Goal: Complete application form

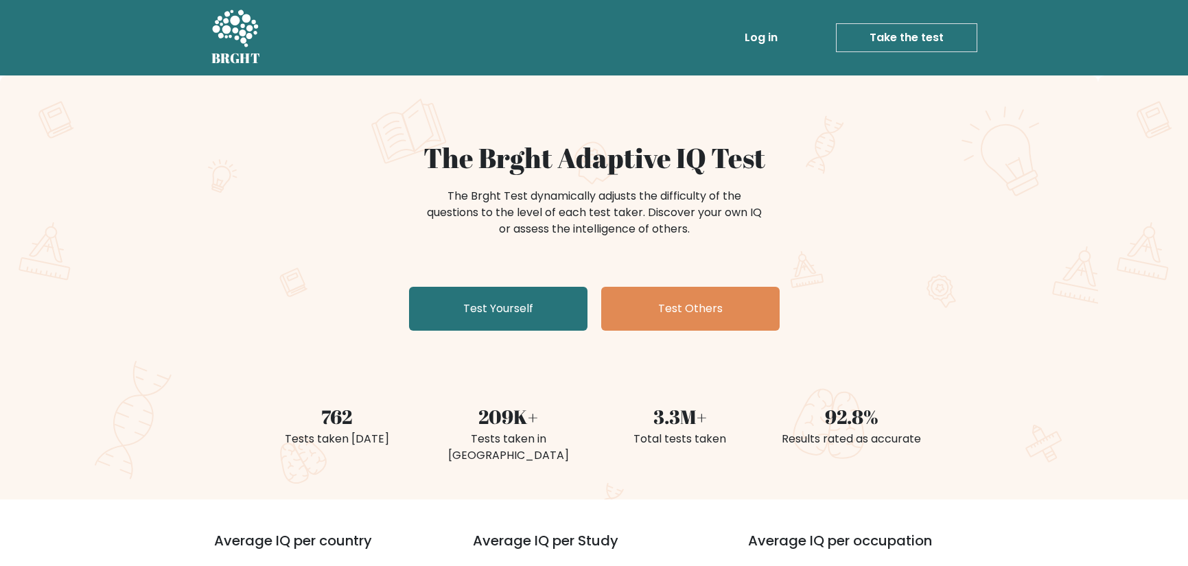
click at [542, 309] on link "Test Yourself" at bounding box center [498, 309] width 178 height 44
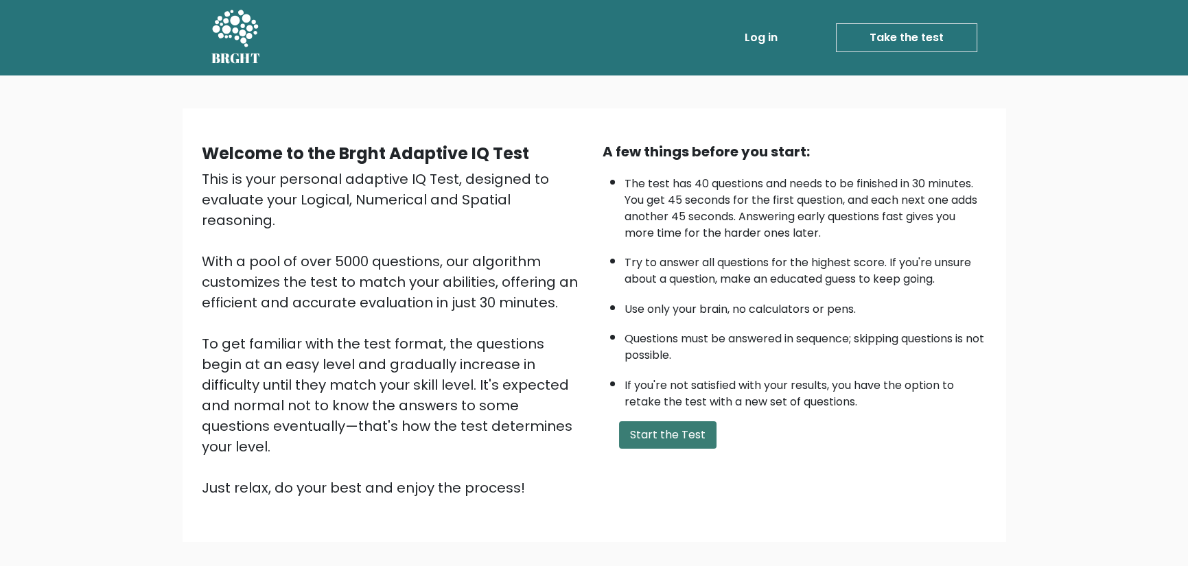
click at [675, 443] on button "Start the Test" at bounding box center [667, 434] width 97 height 27
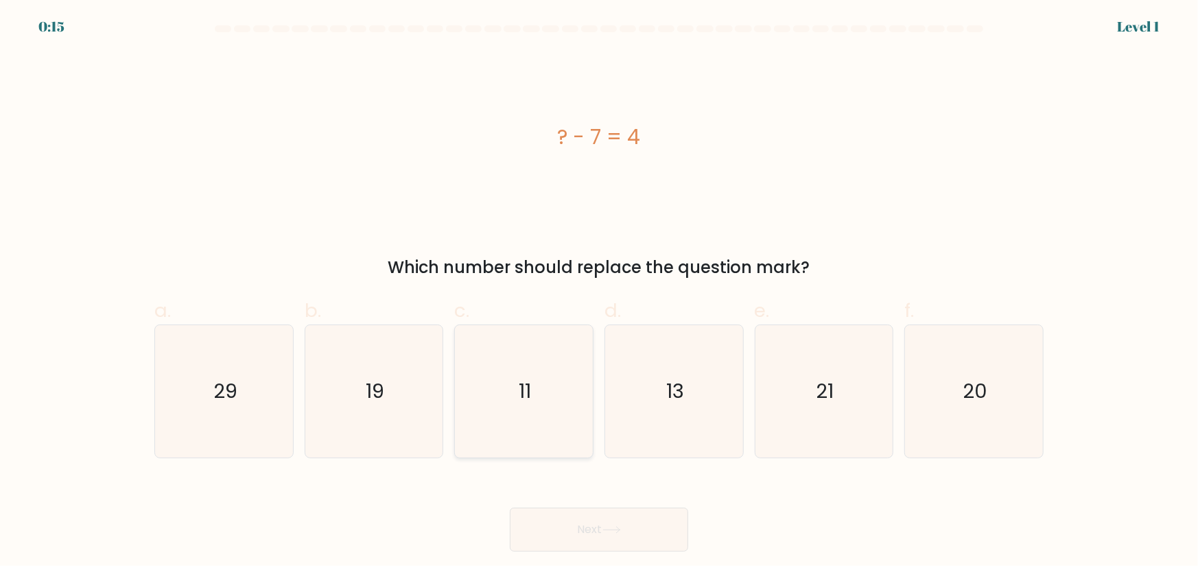
click at [511, 370] on icon "11" at bounding box center [524, 391] width 132 height 132
click at [599, 292] on input "c. 11" at bounding box center [599, 287] width 1 height 9
radio input "true"
click at [625, 525] on button "Next" at bounding box center [599, 530] width 178 height 44
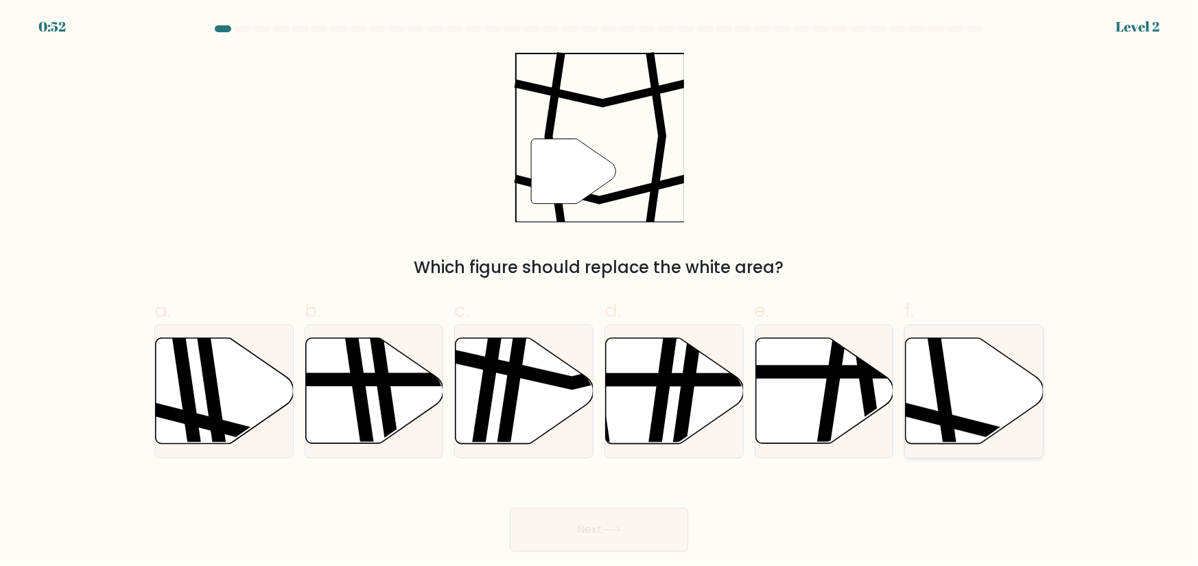
click at [973, 411] on icon at bounding box center [975, 391] width 138 height 106
click at [600, 292] on input "f." at bounding box center [599, 287] width 1 height 9
radio input "true"
click at [587, 527] on button "Next" at bounding box center [599, 530] width 178 height 44
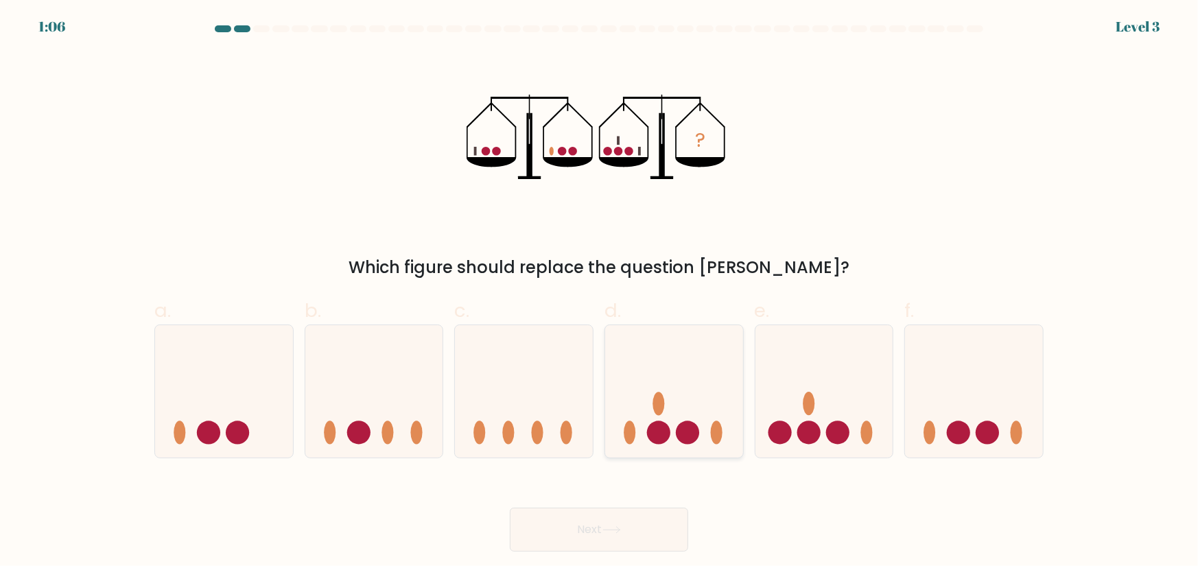
click at [684, 406] on icon at bounding box center [674, 391] width 138 height 114
click at [600, 292] on input "d." at bounding box center [599, 287] width 1 height 9
radio input "true"
click at [643, 526] on button "Next" at bounding box center [599, 530] width 178 height 44
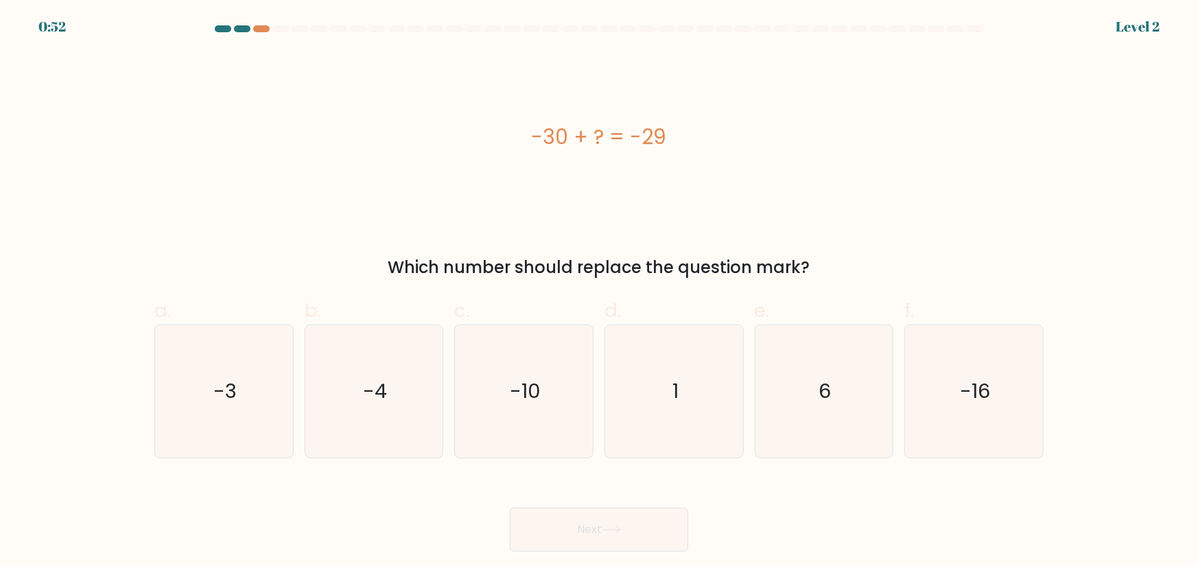
click at [828, 198] on div "-30 + ? = -29" at bounding box center [598, 137] width 889 height 170
drag, startPoint x: 994, startPoint y: 388, endPoint x: 909, endPoint y: 408, distance: 87.9
click at [994, 388] on icon "-16" at bounding box center [974, 391] width 132 height 132
click at [600, 292] on input "f. -16" at bounding box center [599, 287] width 1 height 9
radio input "true"
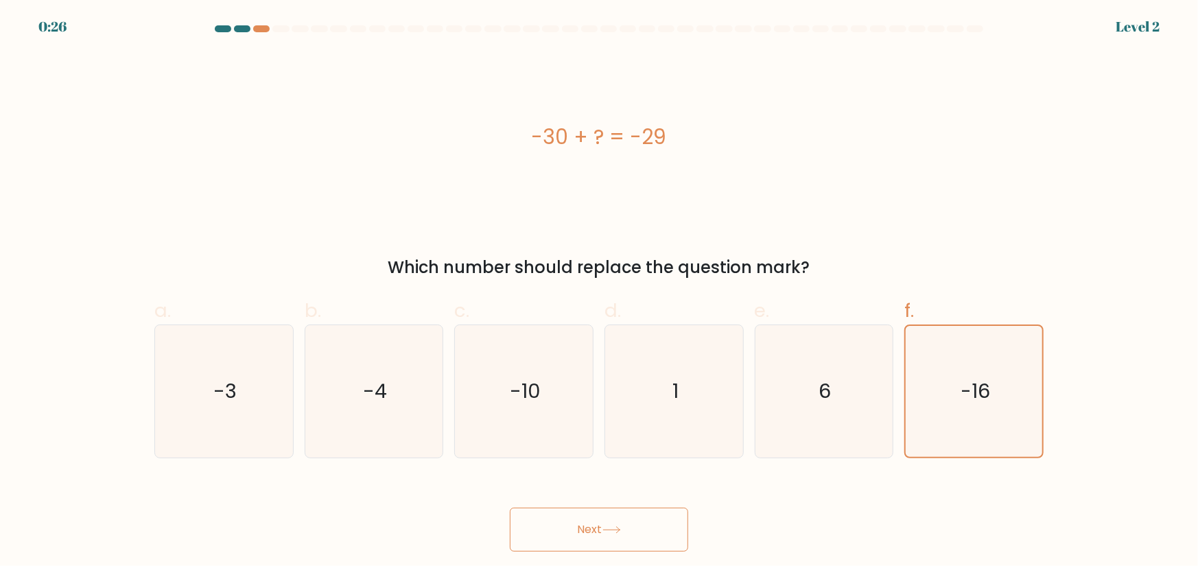
click at [662, 535] on button "Next" at bounding box center [599, 530] width 178 height 44
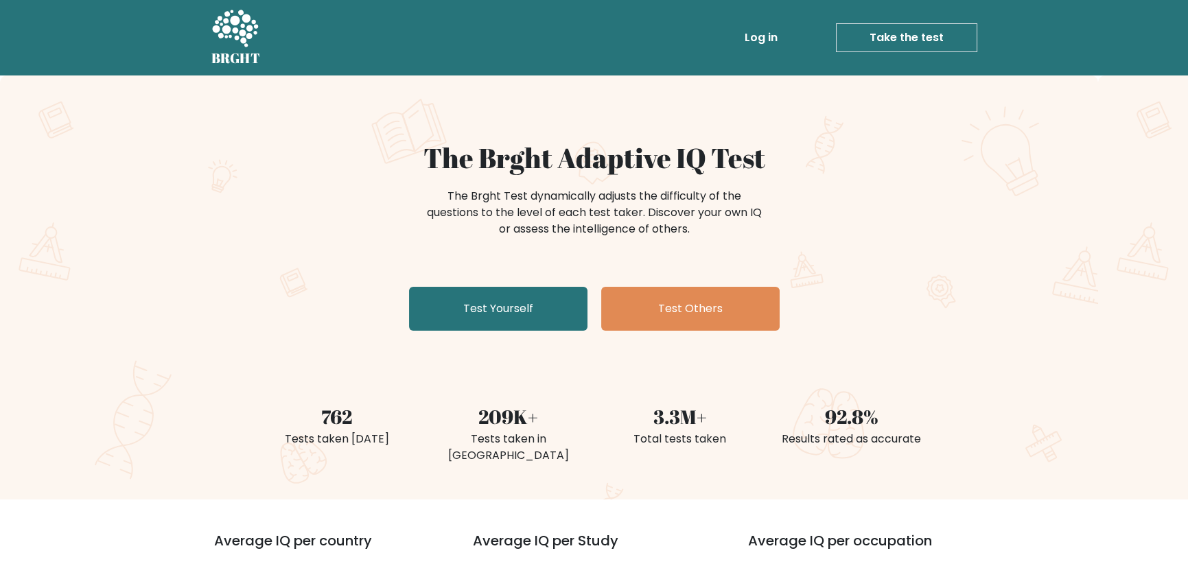
click at [542, 317] on link "Test Yourself" at bounding box center [498, 309] width 178 height 44
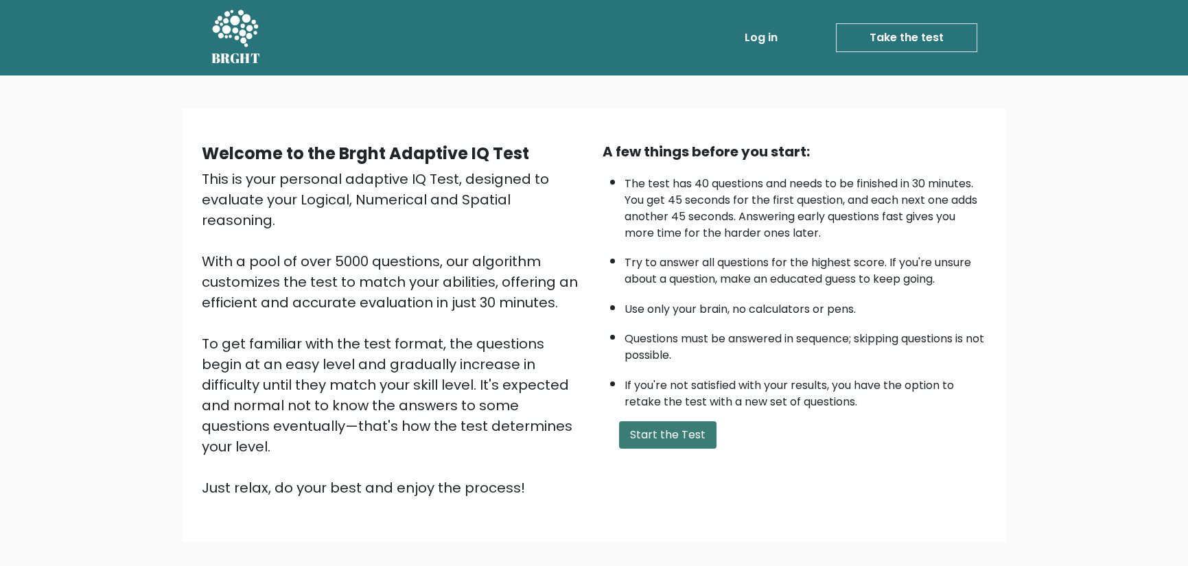
click at [673, 428] on button "Start the Test" at bounding box center [667, 434] width 97 height 27
click at [900, 43] on link "Take the test" at bounding box center [906, 37] width 141 height 29
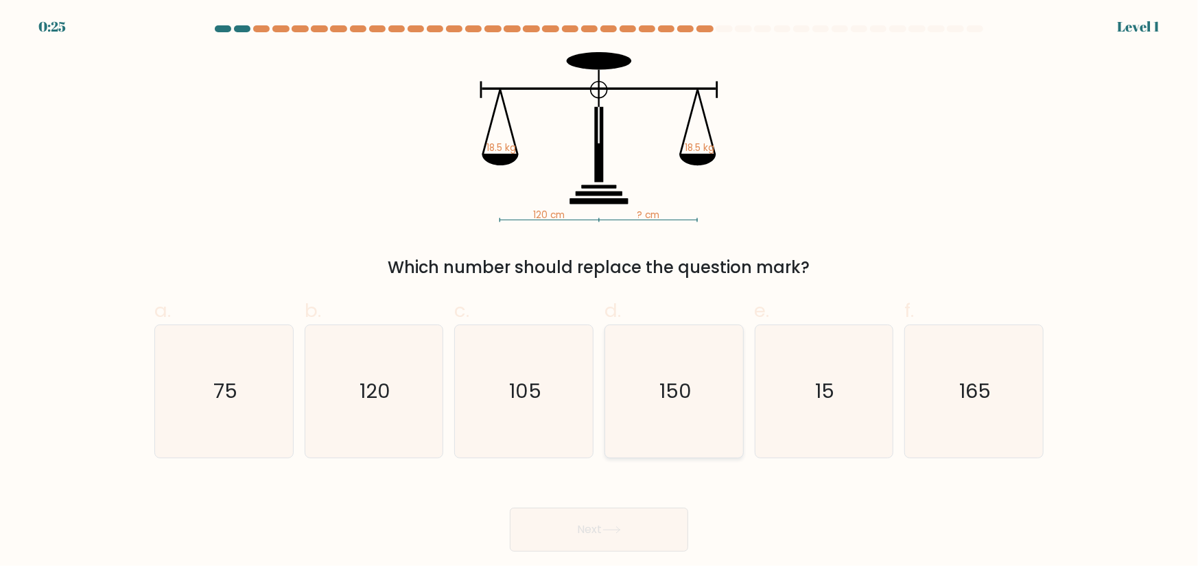
click at [712, 396] on icon "150" at bounding box center [674, 391] width 132 height 132
click at [600, 292] on input "d. 150" at bounding box center [599, 287] width 1 height 9
radio input "true"
drag, startPoint x: 664, startPoint y: 535, endPoint x: 748, endPoint y: 517, distance: 86.4
click at [664, 535] on button "Next" at bounding box center [599, 530] width 178 height 44
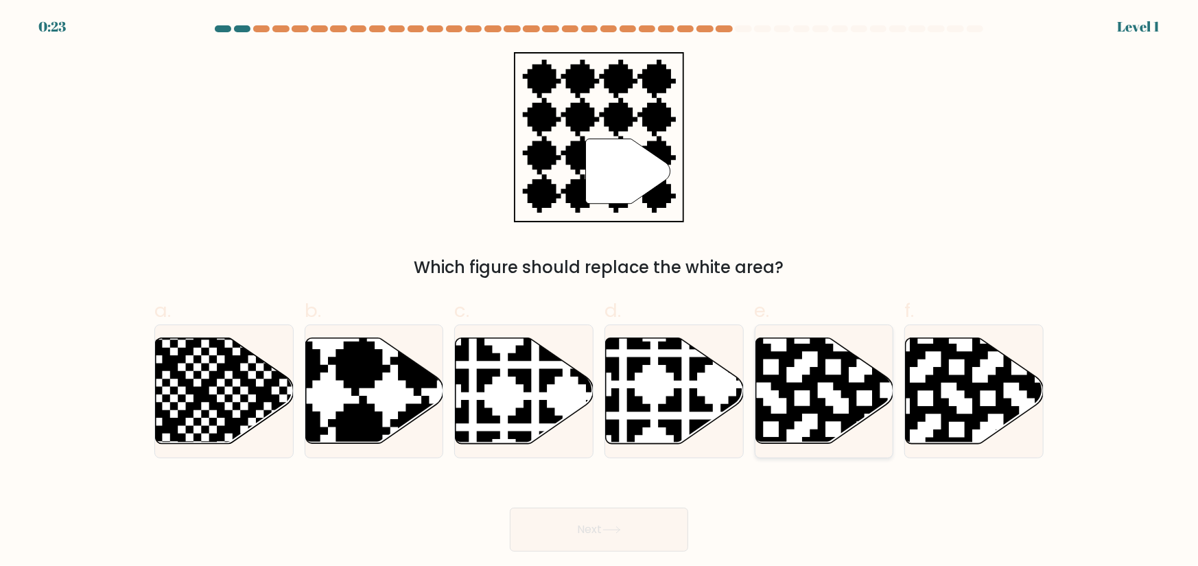
click at [838, 410] on icon at bounding box center [825, 391] width 138 height 106
click at [600, 292] on input "e." at bounding box center [599, 287] width 1 height 9
radio input "true"
click at [378, 401] on icon at bounding box center [374, 391] width 138 height 106
click at [599, 292] on input "b." at bounding box center [599, 287] width 1 height 9
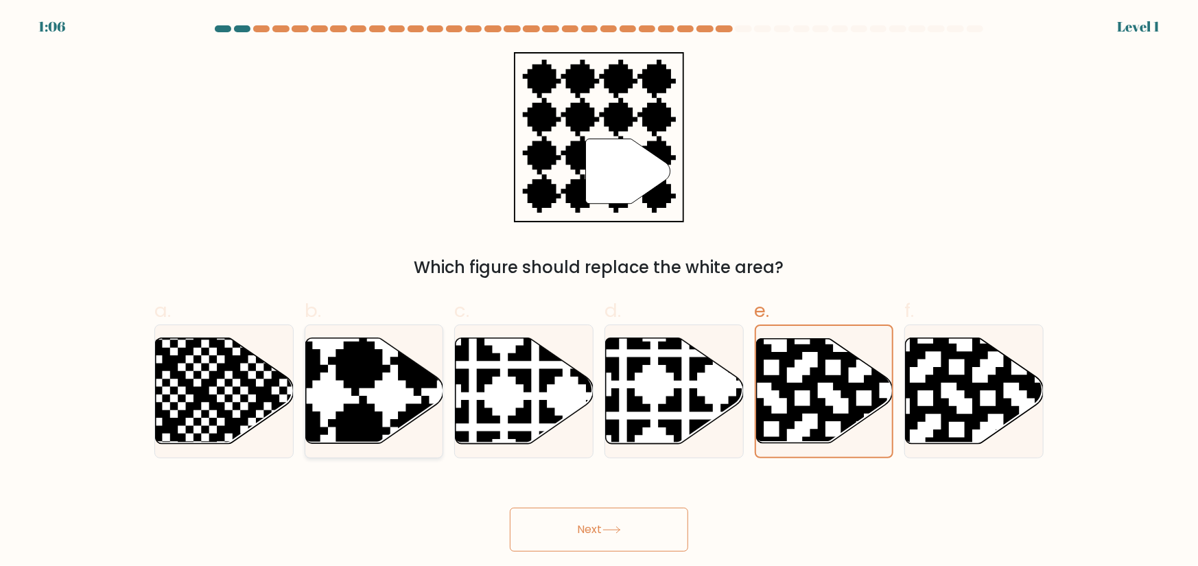
radio input "true"
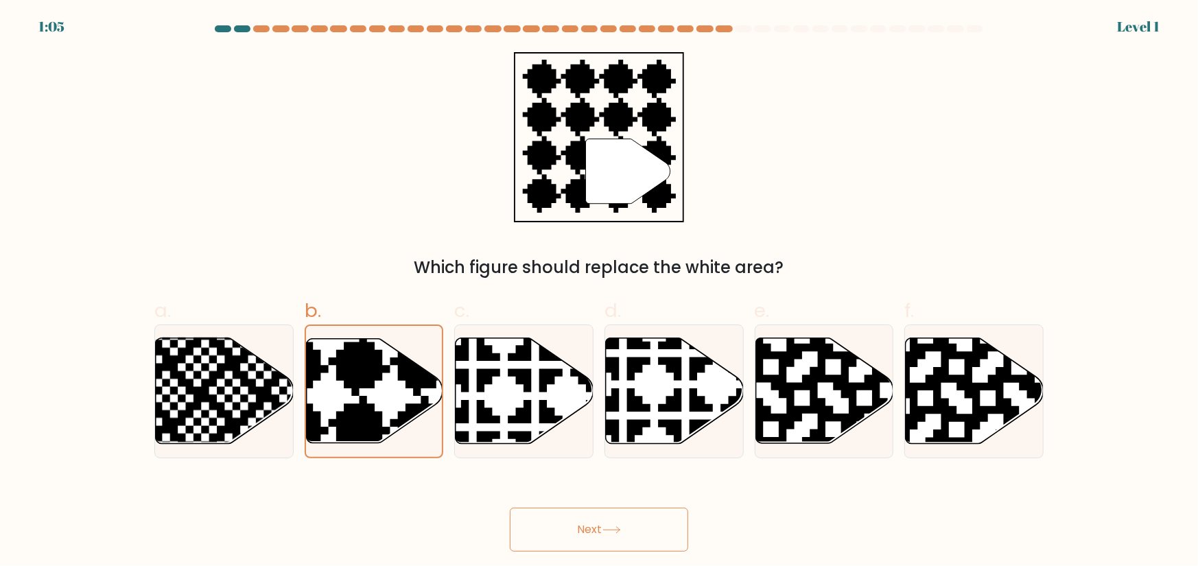
click at [653, 543] on button "Next" at bounding box center [599, 530] width 178 height 44
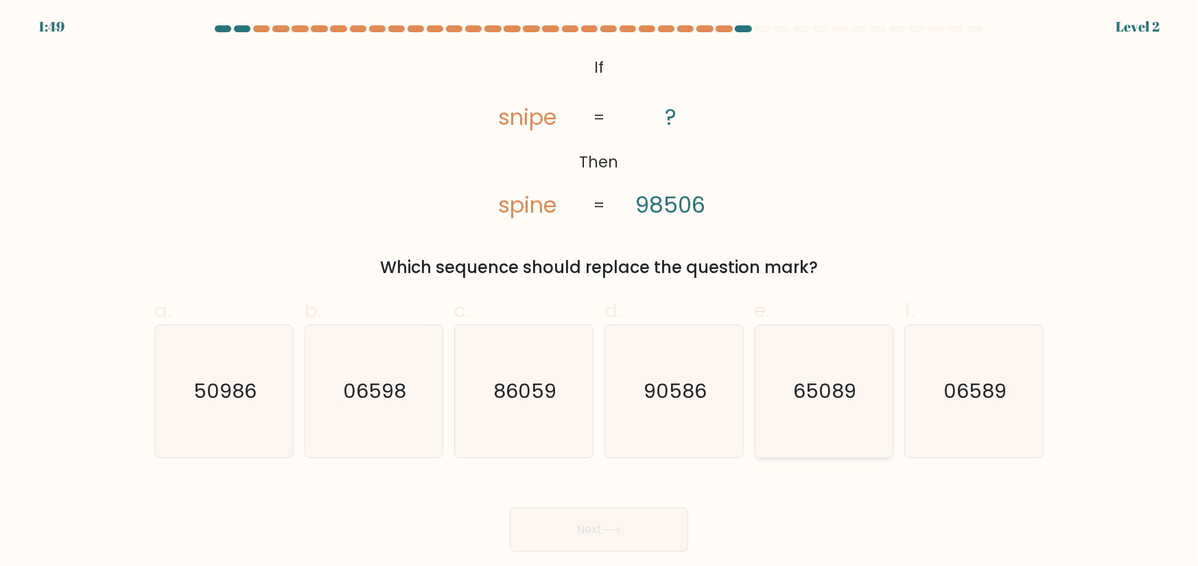
click at [837, 387] on text "65089" at bounding box center [825, 390] width 63 height 27
click at [600, 292] on input "e. 65089" at bounding box center [599, 287] width 1 height 9
radio input "true"
click at [636, 517] on button "Next" at bounding box center [599, 530] width 178 height 44
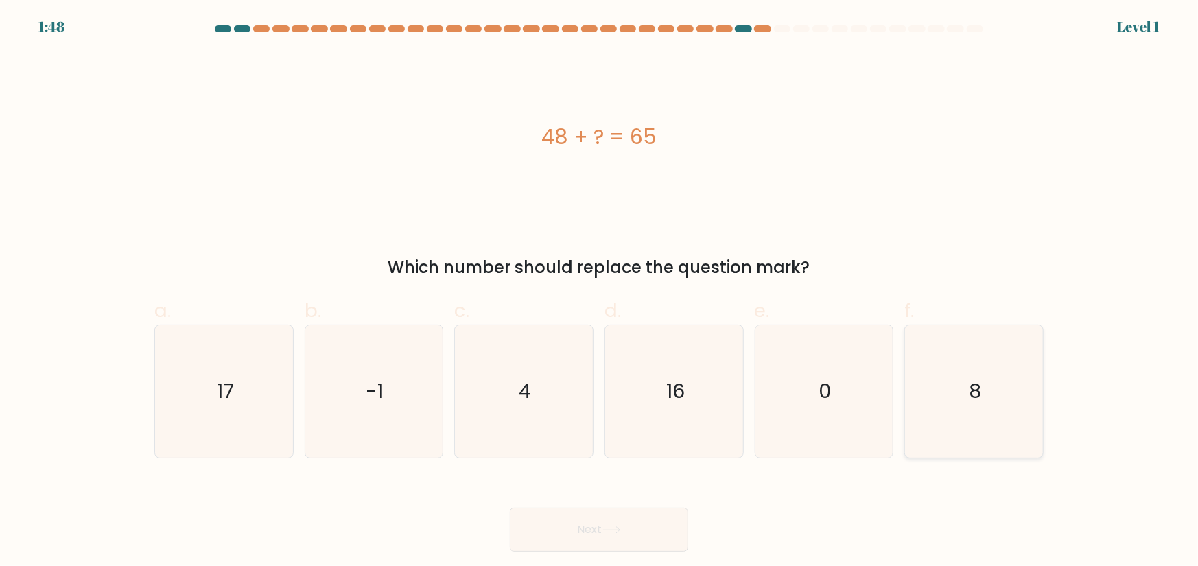
click at [979, 386] on text "8" at bounding box center [976, 390] width 12 height 27
click at [600, 292] on input "f. 8" at bounding box center [599, 287] width 1 height 9
radio input "true"
click at [618, 531] on icon at bounding box center [612, 530] width 19 height 8
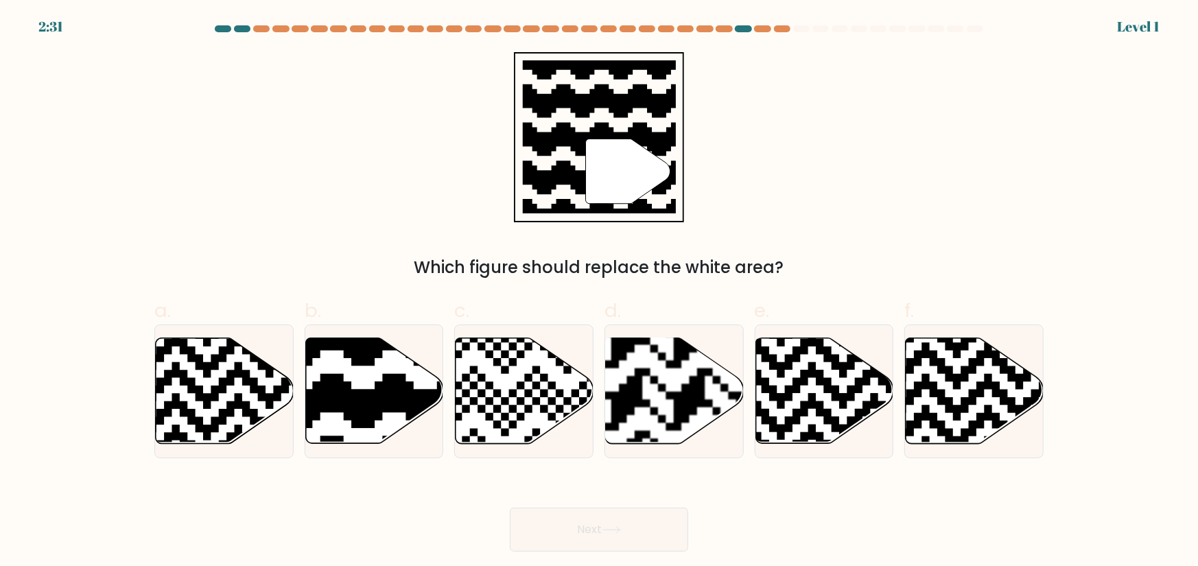
click at [673, 399] on rect at bounding box center [627, 337] width 250 height 250
click at [600, 292] on input "d." at bounding box center [599, 287] width 1 height 9
radio input "true"
click at [643, 525] on button "Next" at bounding box center [599, 530] width 178 height 44
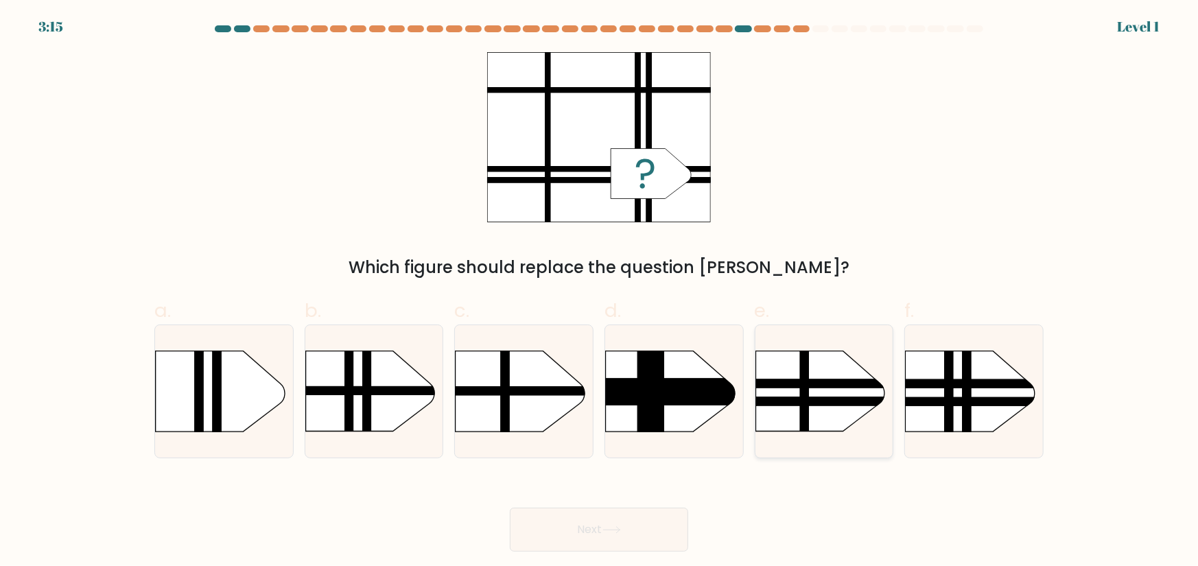
click at [816, 382] on rect at bounding box center [737, 384] width 360 height 9
click at [600, 292] on input "e." at bounding box center [599, 287] width 1 height 9
radio input "true"
click at [640, 525] on button "Next" at bounding box center [599, 530] width 178 height 44
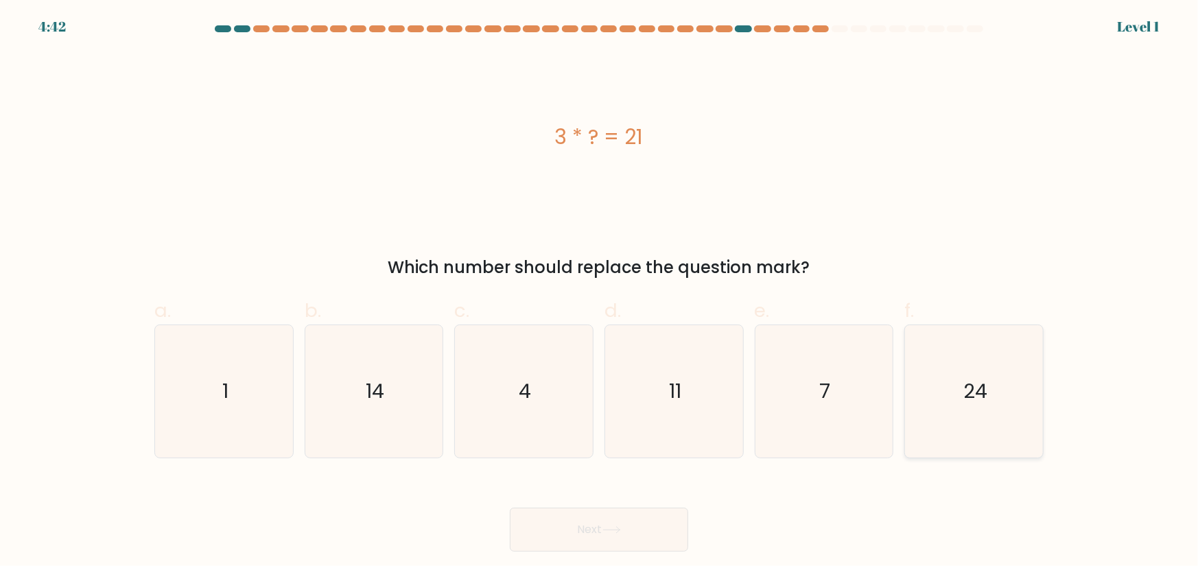
click at [930, 400] on icon "24" at bounding box center [974, 391] width 132 height 132
click at [600, 292] on input "f. 24" at bounding box center [599, 287] width 1 height 9
radio input "true"
drag, startPoint x: 651, startPoint y: 535, endPoint x: 685, endPoint y: 466, distance: 77.0
click at [655, 532] on button "Next" at bounding box center [599, 530] width 178 height 44
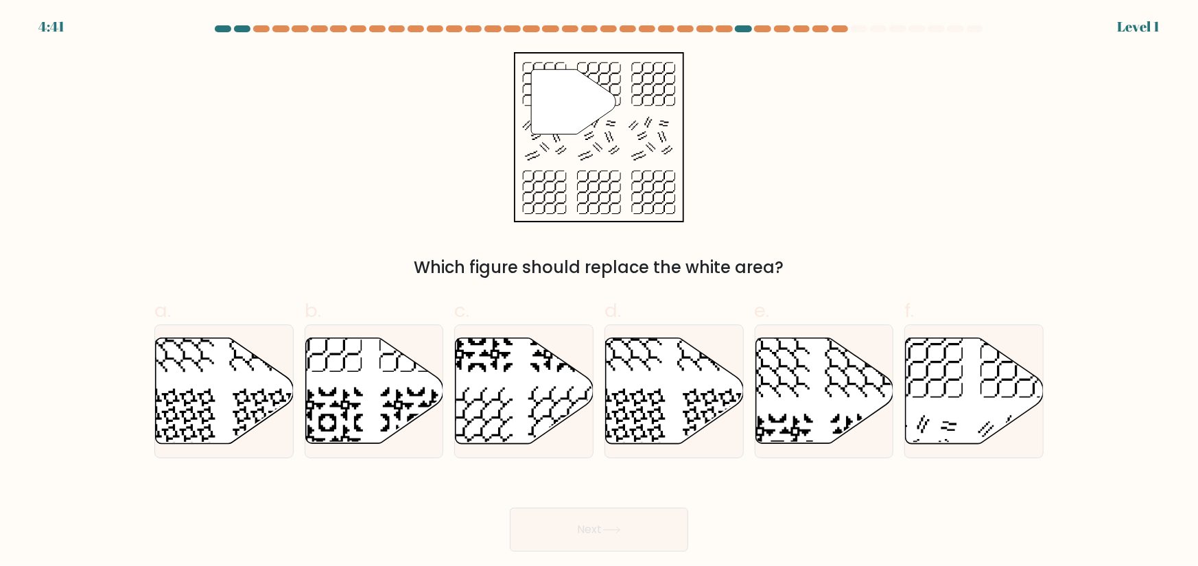
click at [688, 395] on icon at bounding box center [675, 391] width 138 height 106
click at [600, 292] on input "d." at bounding box center [599, 287] width 1 height 9
radio input "true"
click at [605, 524] on button "Next" at bounding box center [599, 530] width 178 height 44
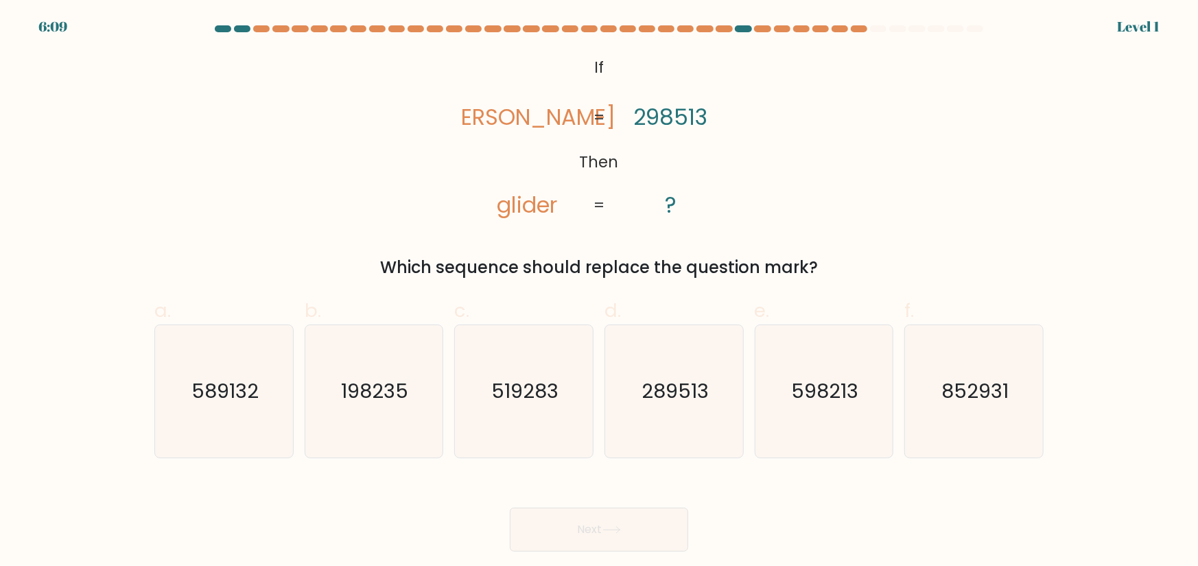
click at [522, 395] on text "519283" at bounding box center [525, 390] width 67 height 27
click at [599, 292] on input "c. 519283" at bounding box center [599, 287] width 1 height 9
radio input "true"
drag, startPoint x: 588, startPoint y: 531, endPoint x: 696, endPoint y: 432, distance: 146.2
click at [588, 529] on button "Next" at bounding box center [599, 530] width 178 height 44
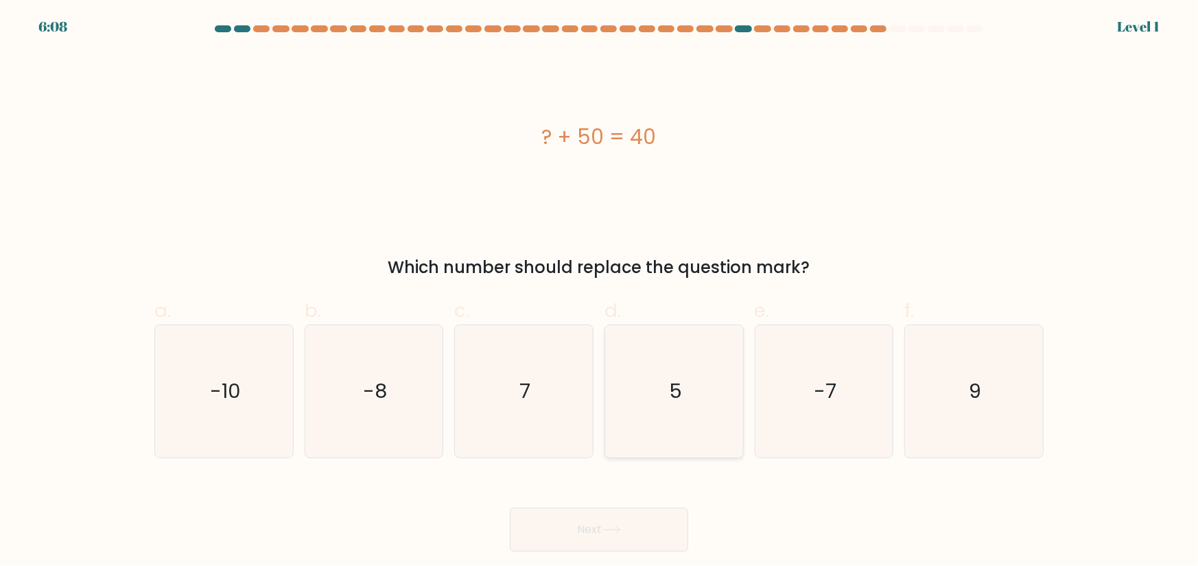
click at [721, 398] on icon "5" at bounding box center [674, 391] width 132 height 132
click at [600, 292] on input "d. 5" at bounding box center [599, 287] width 1 height 9
radio input "true"
click at [644, 540] on button "Next" at bounding box center [599, 530] width 178 height 44
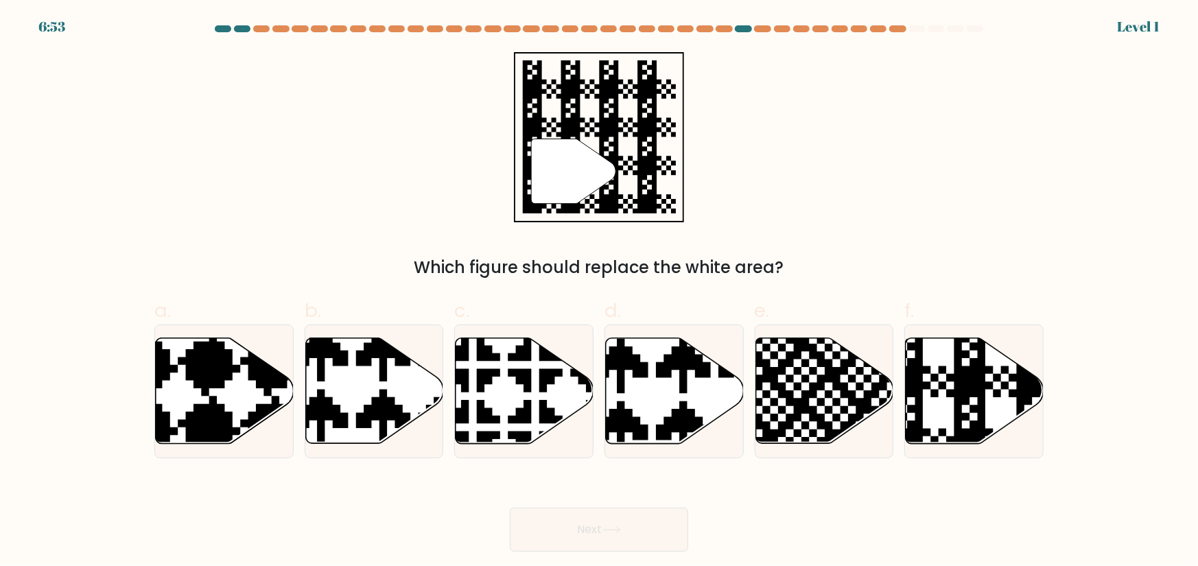
click at [837, 399] on icon at bounding box center [778, 336] width 250 height 250
click at [600, 292] on input "e." at bounding box center [599, 287] width 1 height 9
radio input "true"
click at [668, 511] on button "Next" at bounding box center [599, 530] width 178 height 44
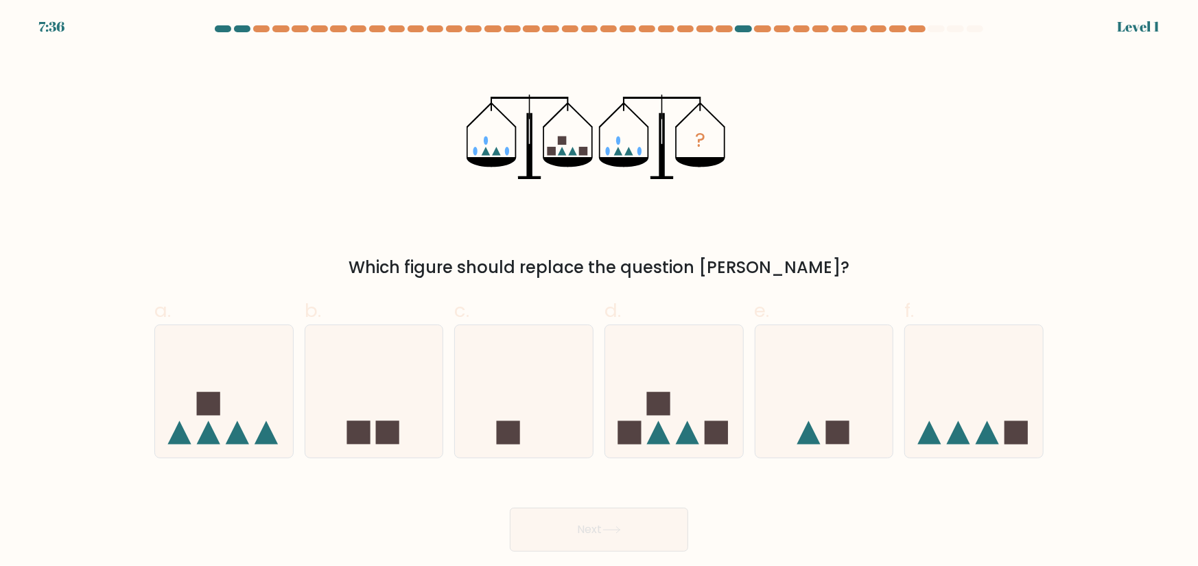
click at [647, 397] on rect at bounding box center [658, 404] width 23 height 23
click at [600, 292] on input "d." at bounding box center [599, 287] width 1 height 9
radio input "true"
click at [641, 536] on button "Next" at bounding box center [599, 530] width 178 height 44
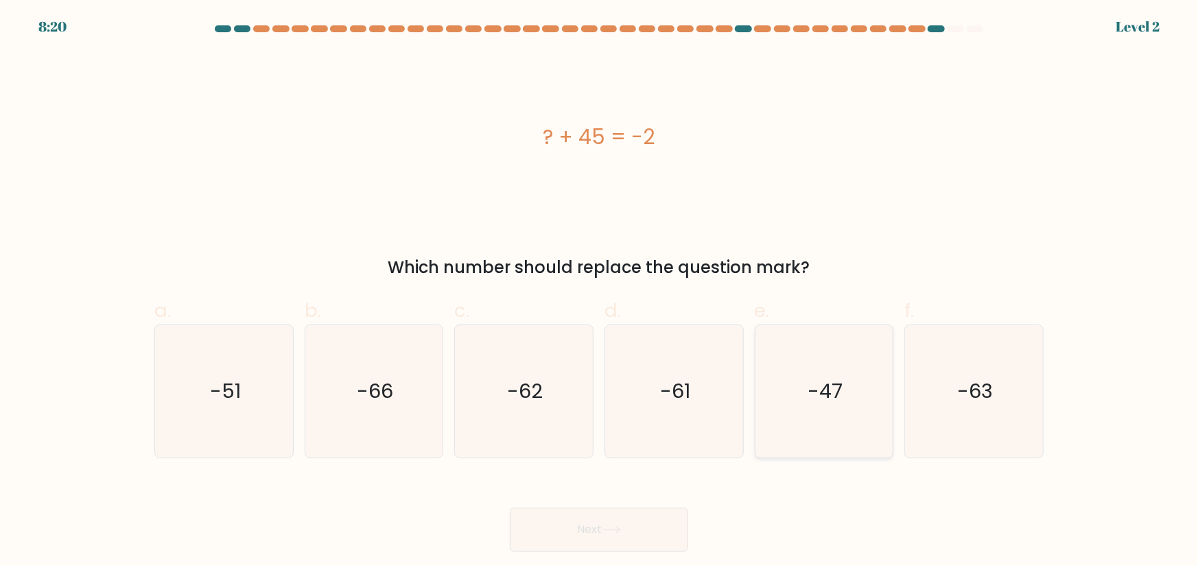
click at [836, 423] on icon "-47" at bounding box center [824, 391] width 132 height 132
click at [600, 292] on input "e. -47" at bounding box center [599, 287] width 1 height 9
radio input "true"
click at [635, 533] on button "Next" at bounding box center [599, 530] width 178 height 44
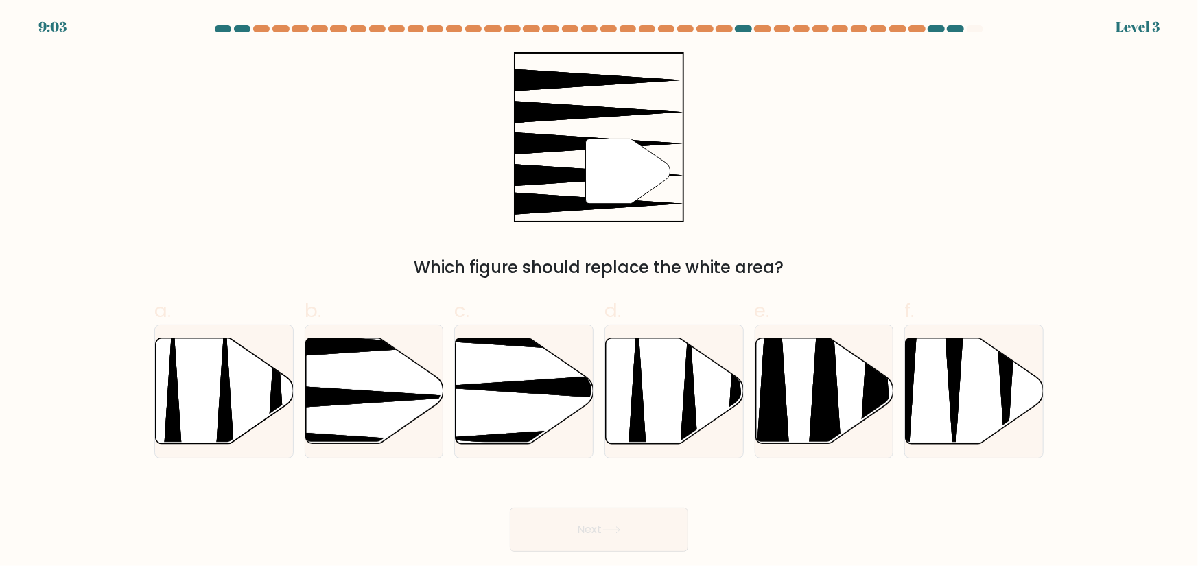
click at [976, 391] on icon at bounding box center [975, 391] width 138 height 106
click at [600, 292] on input "f." at bounding box center [599, 287] width 1 height 9
radio input "true"
click at [635, 537] on button "Next" at bounding box center [599, 530] width 178 height 44
click at [803, 410] on icon at bounding box center [825, 391] width 138 height 106
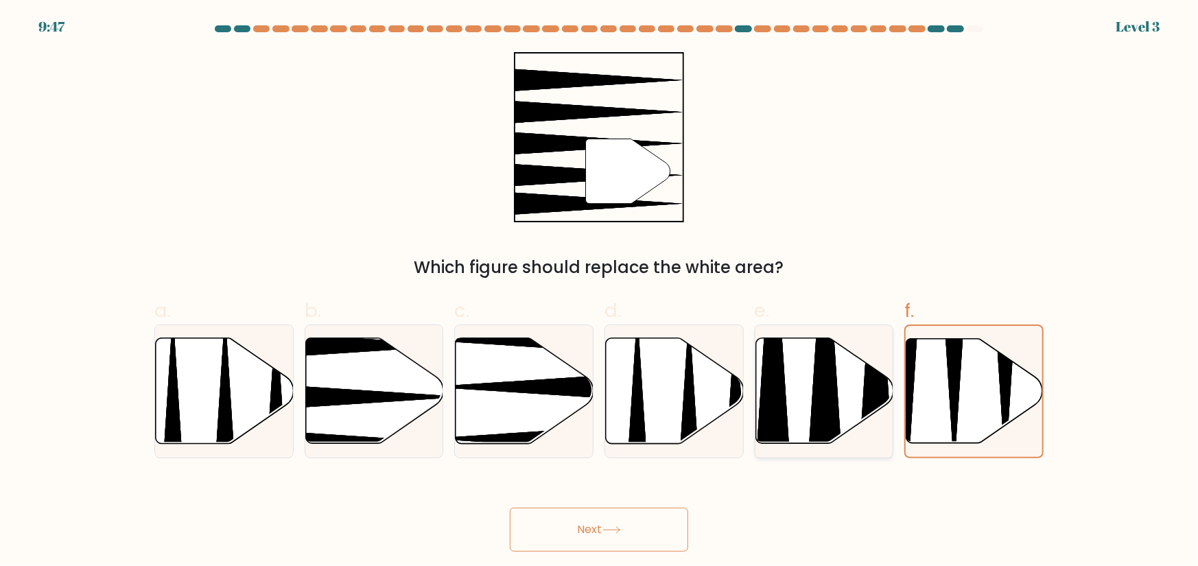
click at [600, 292] on input "e." at bounding box center [599, 287] width 1 height 9
radio input "true"
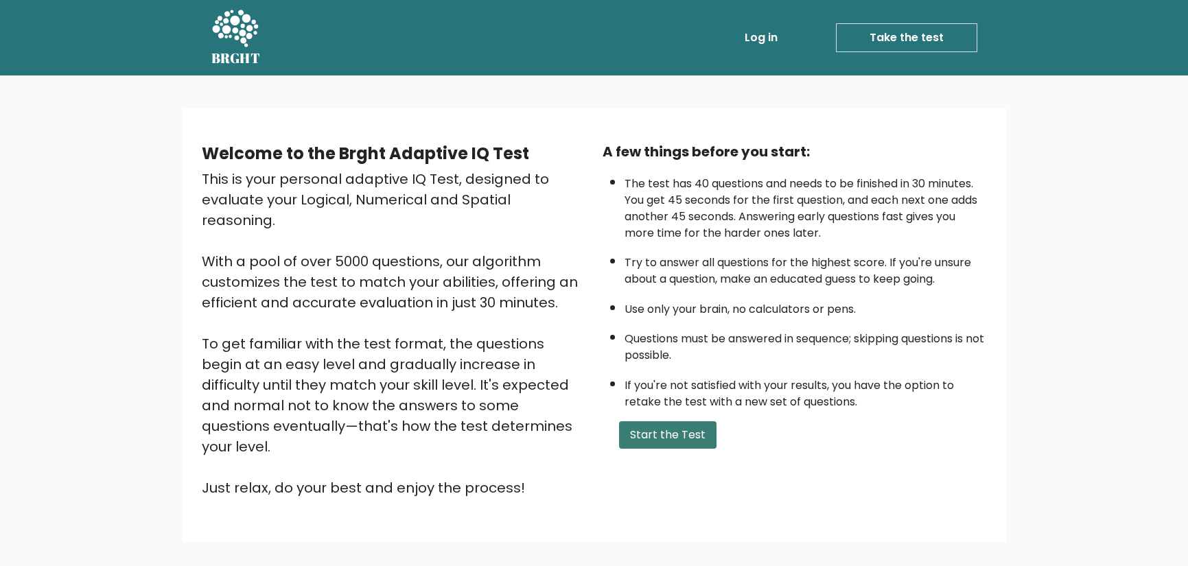
click at [642, 432] on button "Start the Test" at bounding box center [667, 434] width 97 height 27
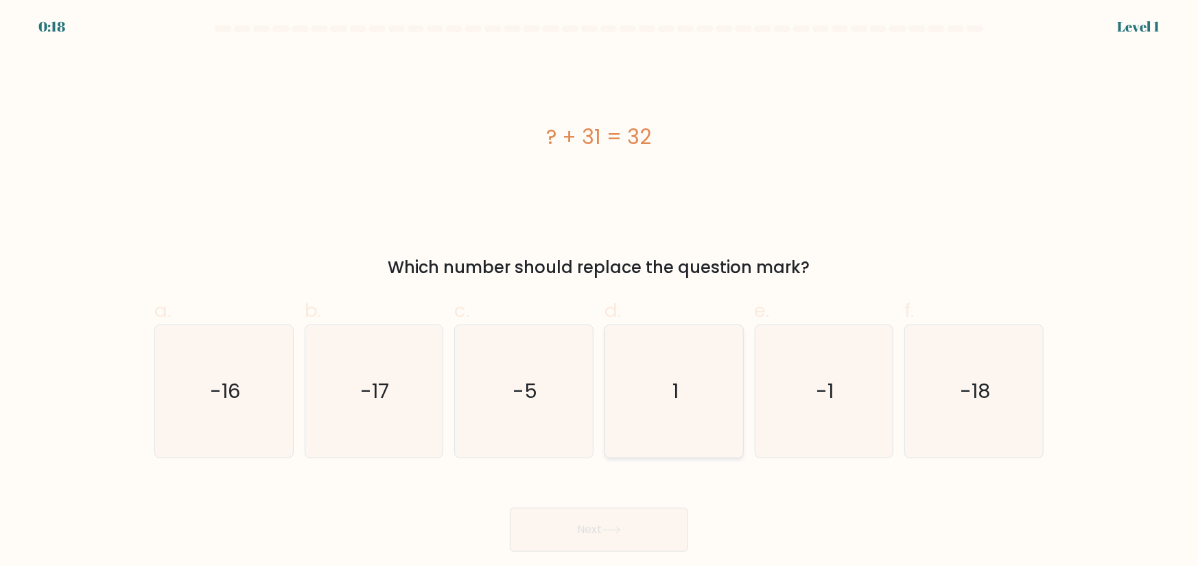
drag, startPoint x: 655, startPoint y: 370, endPoint x: 655, endPoint y: 406, distance: 36.4
click at [655, 370] on icon "1" at bounding box center [674, 391] width 132 height 132
click at [600, 292] on input "d. 1" at bounding box center [599, 287] width 1 height 9
radio input "true"
click at [647, 541] on button "Next" at bounding box center [599, 530] width 178 height 44
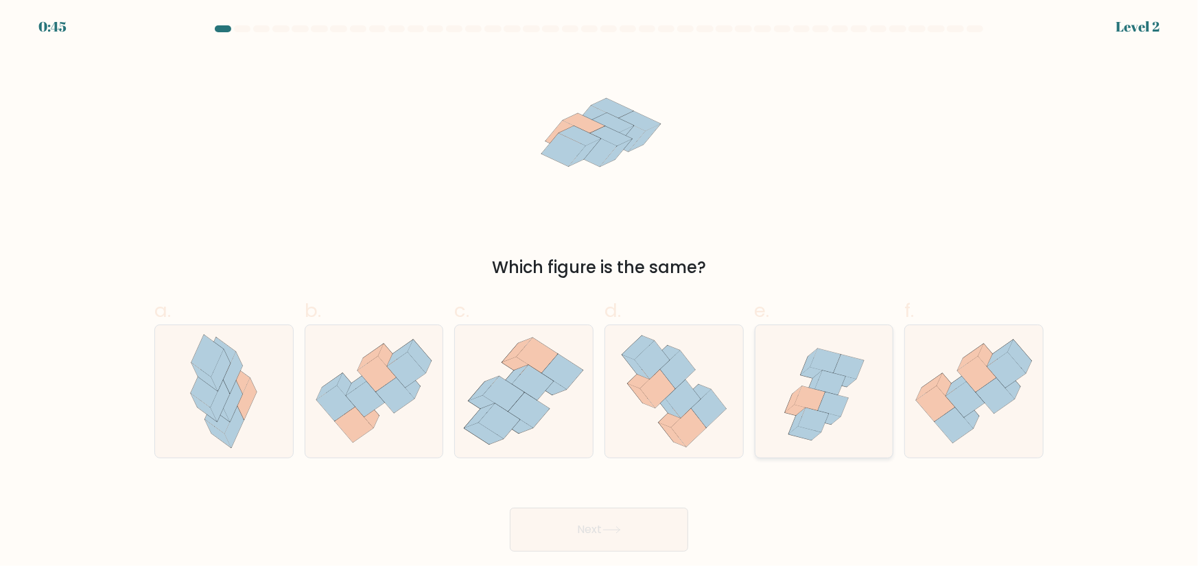
click at [828, 394] on icon at bounding box center [833, 405] width 30 height 25
click at [600, 292] on input "e." at bounding box center [599, 287] width 1 height 9
radio input "true"
click at [648, 511] on button "Next" at bounding box center [599, 530] width 178 height 44
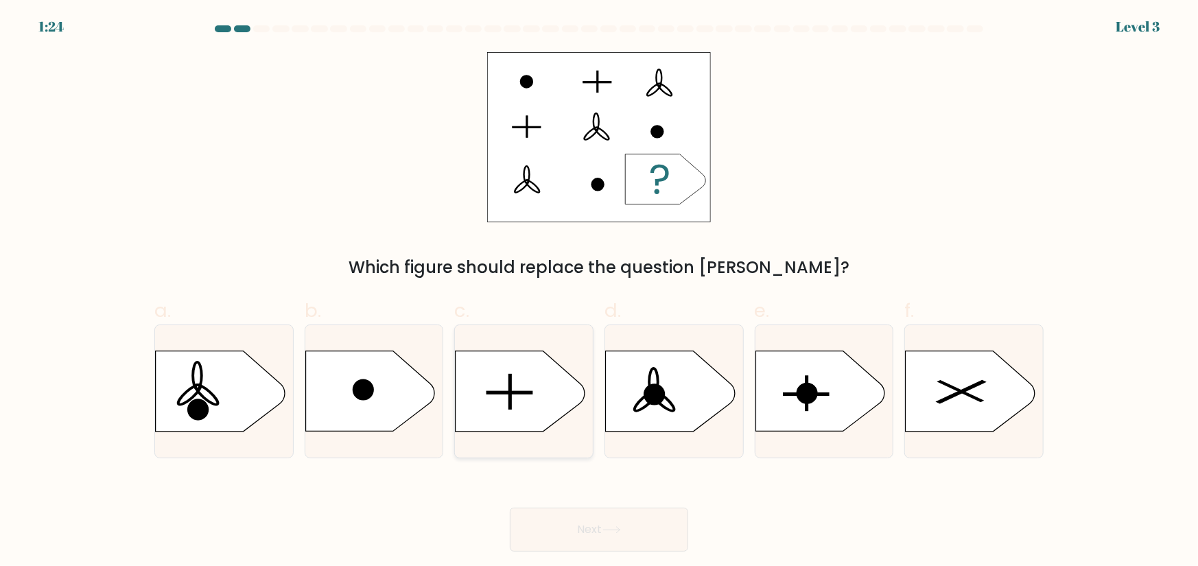
click at [513, 388] on icon at bounding box center [520, 391] width 129 height 80
click at [599, 292] on input "c." at bounding box center [599, 287] width 1 height 9
radio input "true"
click at [620, 524] on button "Next" at bounding box center [599, 530] width 178 height 44
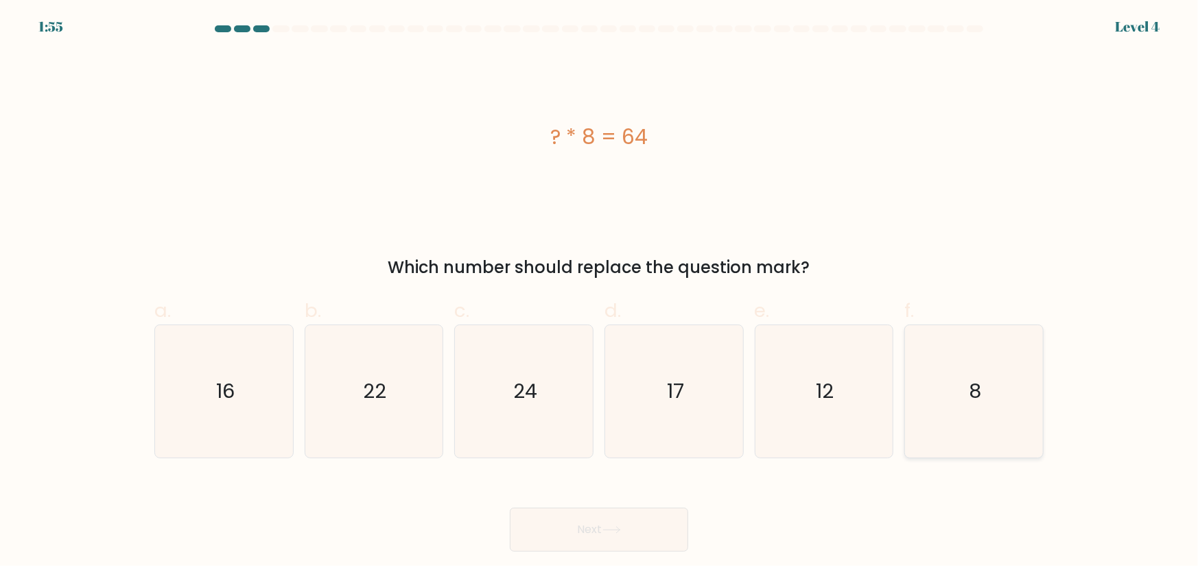
click at [999, 387] on icon "8" at bounding box center [974, 391] width 132 height 132
click at [600, 292] on input "f. 8" at bounding box center [599, 287] width 1 height 9
radio input "true"
click at [603, 529] on button "Next" at bounding box center [599, 530] width 178 height 44
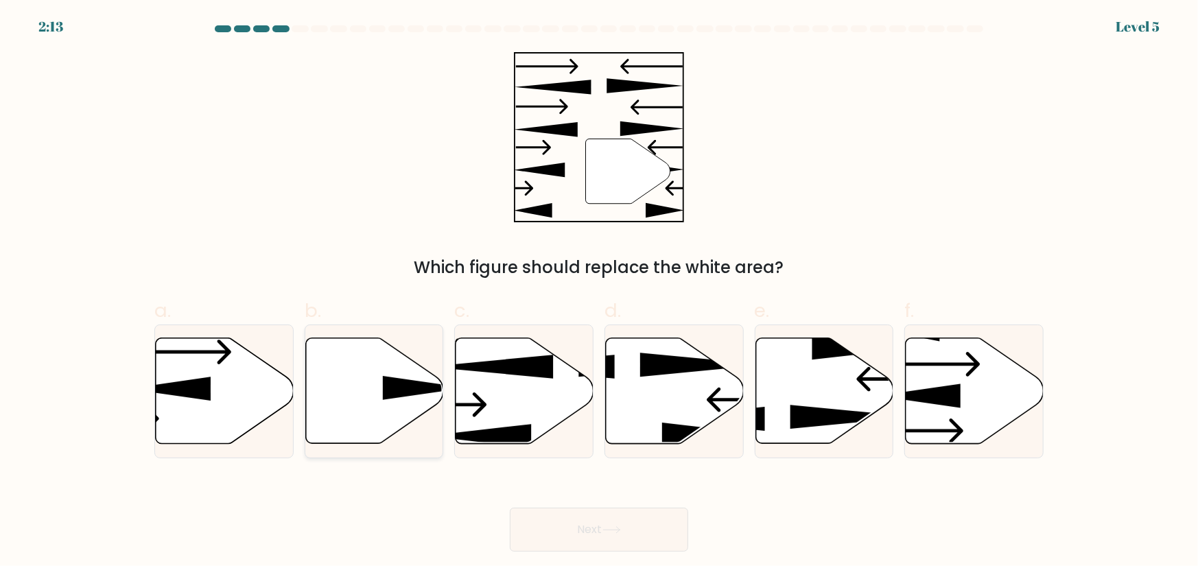
click at [358, 395] on icon at bounding box center [374, 391] width 138 height 106
click at [599, 292] on input "b." at bounding box center [599, 287] width 1 height 9
radio input "true"
click at [578, 524] on button "Next" at bounding box center [599, 530] width 178 height 44
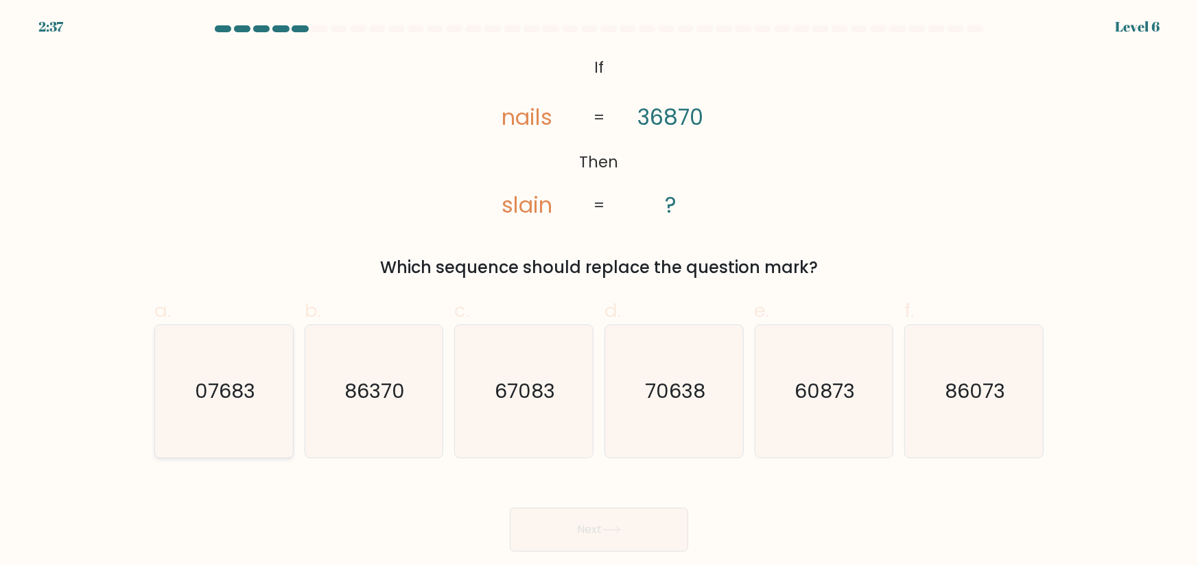
click at [226, 400] on text "07683" at bounding box center [225, 390] width 60 height 27
click at [599, 292] on input "a. 07683" at bounding box center [599, 287] width 1 height 9
radio input "true"
click at [662, 533] on button "Next" at bounding box center [599, 530] width 178 height 44
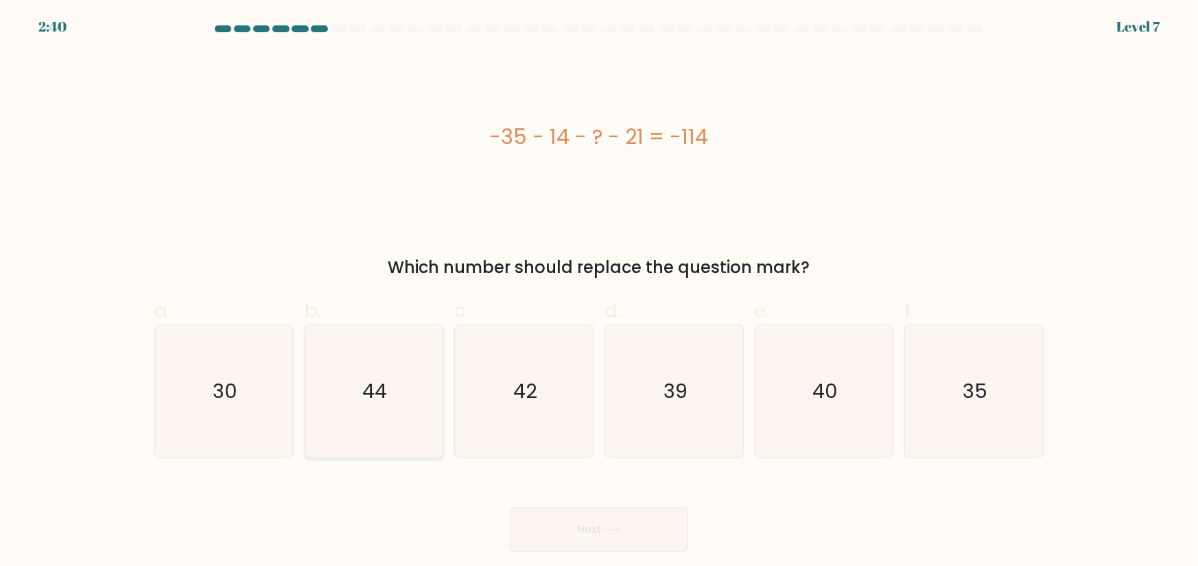
click at [412, 397] on icon "44" at bounding box center [373, 391] width 132 height 132
click at [599, 292] on input "b. 44" at bounding box center [599, 287] width 1 height 9
radio input "true"
click at [598, 527] on button "Next" at bounding box center [599, 530] width 178 height 44
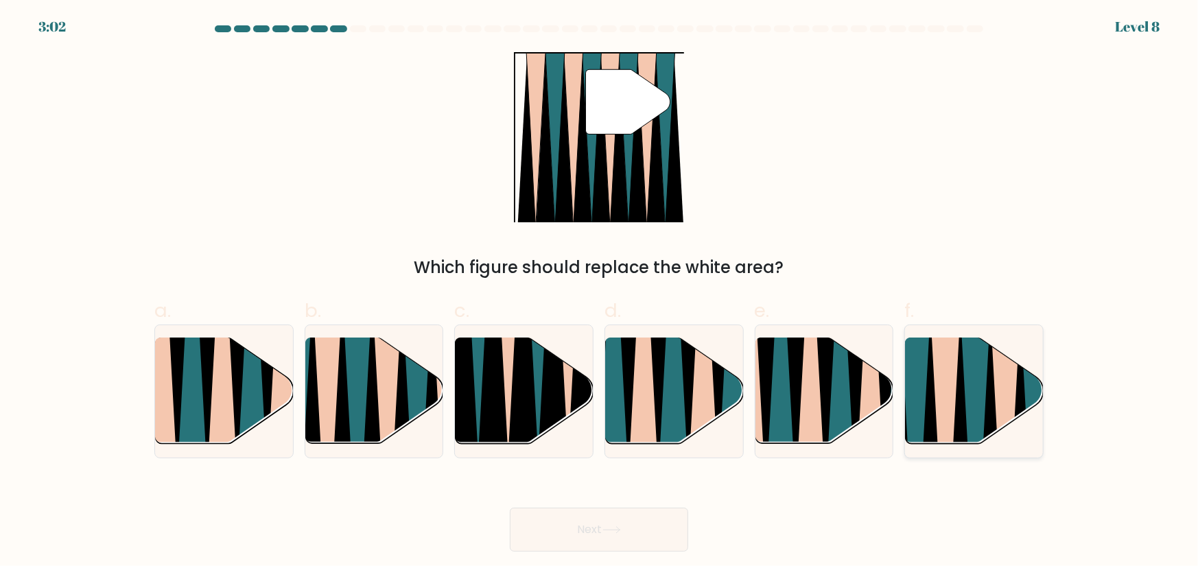
click at [995, 380] on icon at bounding box center [1005, 450] width 31 height 276
click at [600, 292] on input "f." at bounding box center [599, 287] width 1 height 9
radio input "true"
click at [607, 534] on icon at bounding box center [612, 530] width 19 height 8
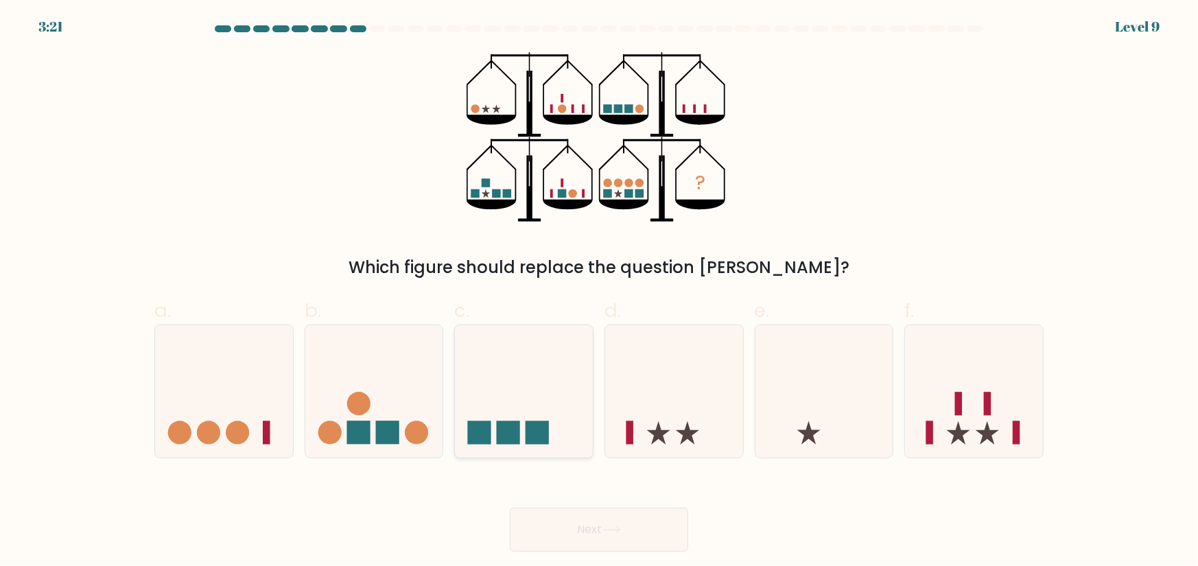
click at [534, 393] on icon at bounding box center [524, 391] width 138 height 114
click at [599, 292] on input "c." at bounding box center [599, 287] width 1 height 9
radio input "true"
click at [636, 531] on button "Next" at bounding box center [599, 530] width 178 height 44
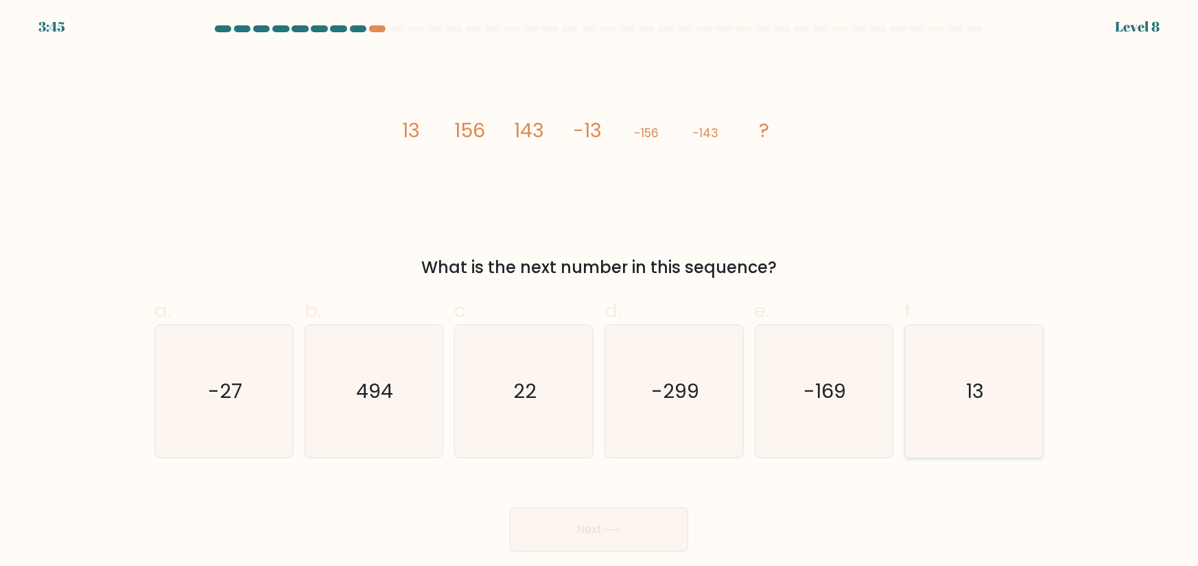
click at [987, 380] on icon "13" at bounding box center [974, 391] width 132 height 132
click at [600, 292] on input "f. 13" at bounding box center [599, 287] width 1 height 9
radio input "true"
click at [596, 526] on button "Next" at bounding box center [599, 530] width 178 height 44
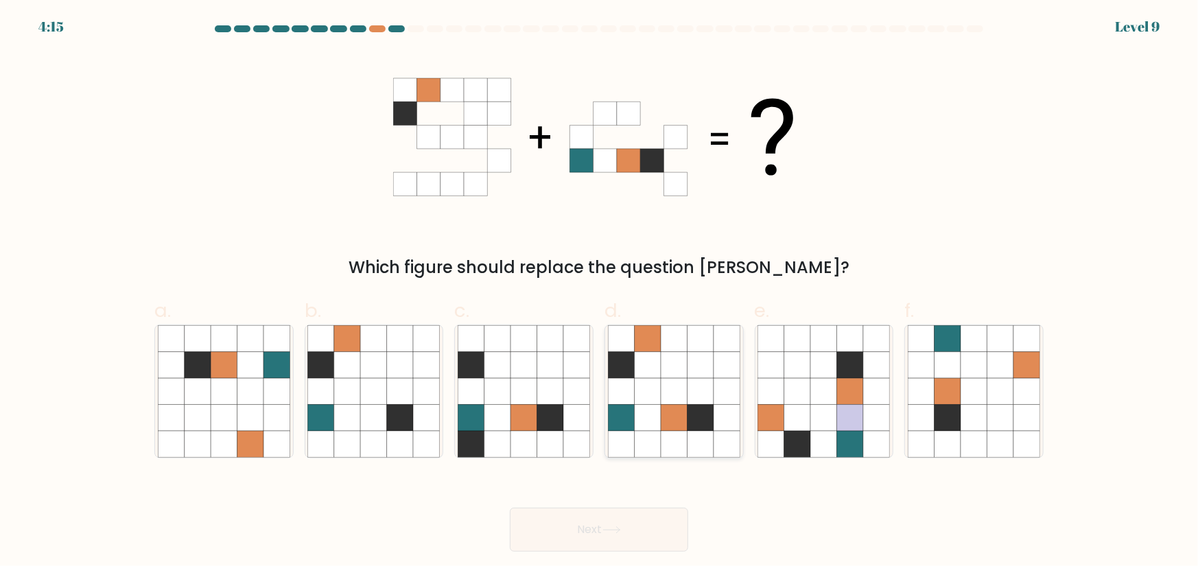
click at [690, 411] on icon at bounding box center [701, 418] width 26 height 26
click at [600, 292] on input "d." at bounding box center [599, 287] width 1 height 9
radio input "true"
click at [629, 528] on button "Next" at bounding box center [599, 530] width 178 height 44
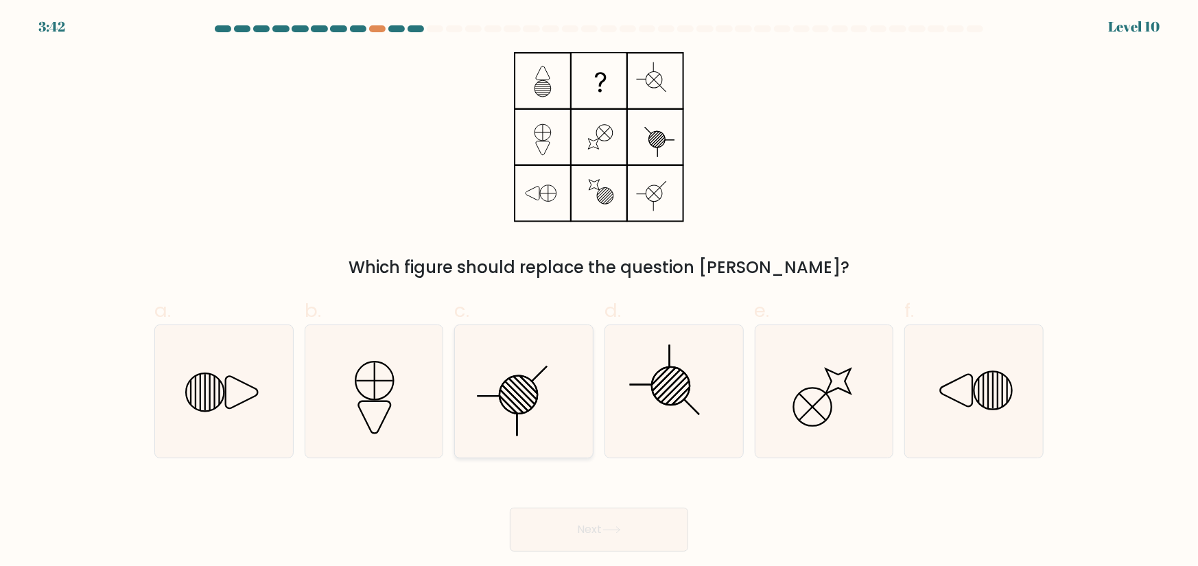
click at [510, 405] on line at bounding box center [509, 405] width 18 height 18
click at [599, 292] on input "c." at bounding box center [599, 287] width 1 height 9
radio input "true"
click at [626, 534] on button "Next" at bounding box center [599, 530] width 178 height 44
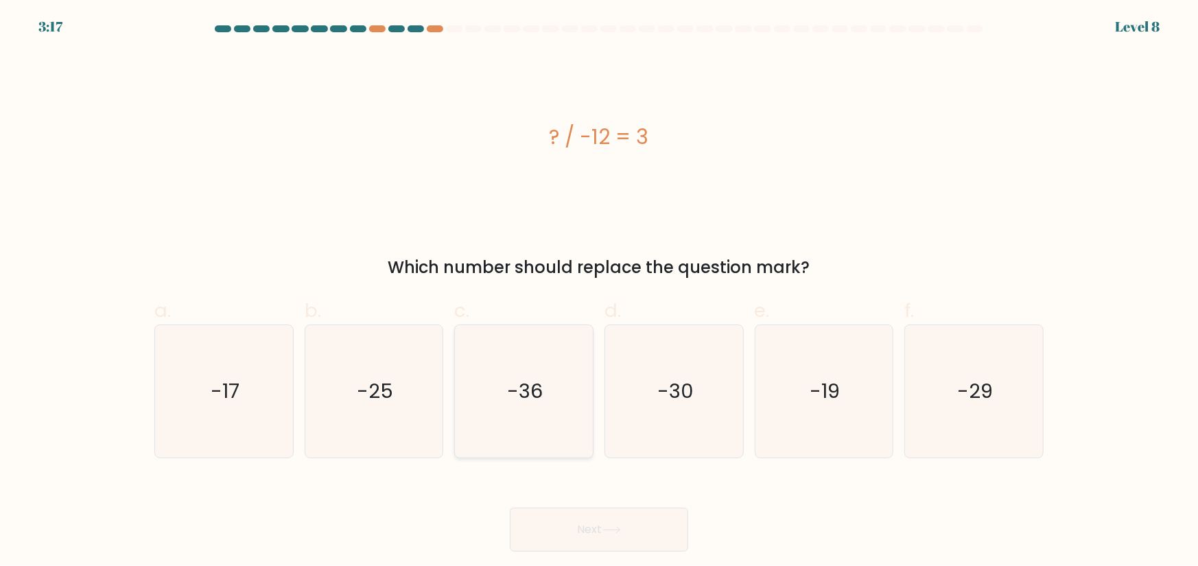
click at [549, 386] on icon "-36" at bounding box center [524, 391] width 132 height 132
click at [599, 292] on input "c. -36" at bounding box center [599, 287] width 1 height 9
radio input "true"
click at [630, 519] on button "Next" at bounding box center [599, 530] width 178 height 44
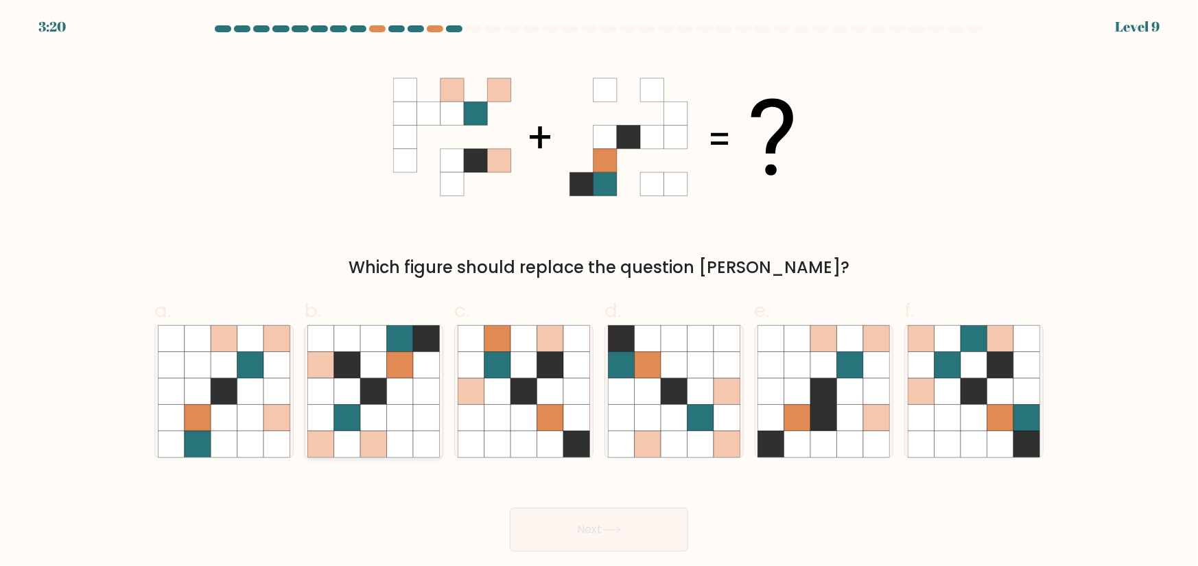
click at [378, 410] on icon at bounding box center [374, 418] width 26 height 26
click at [599, 292] on input "b." at bounding box center [599, 287] width 1 height 9
radio input "true"
click at [637, 522] on button "Next" at bounding box center [599, 530] width 178 height 44
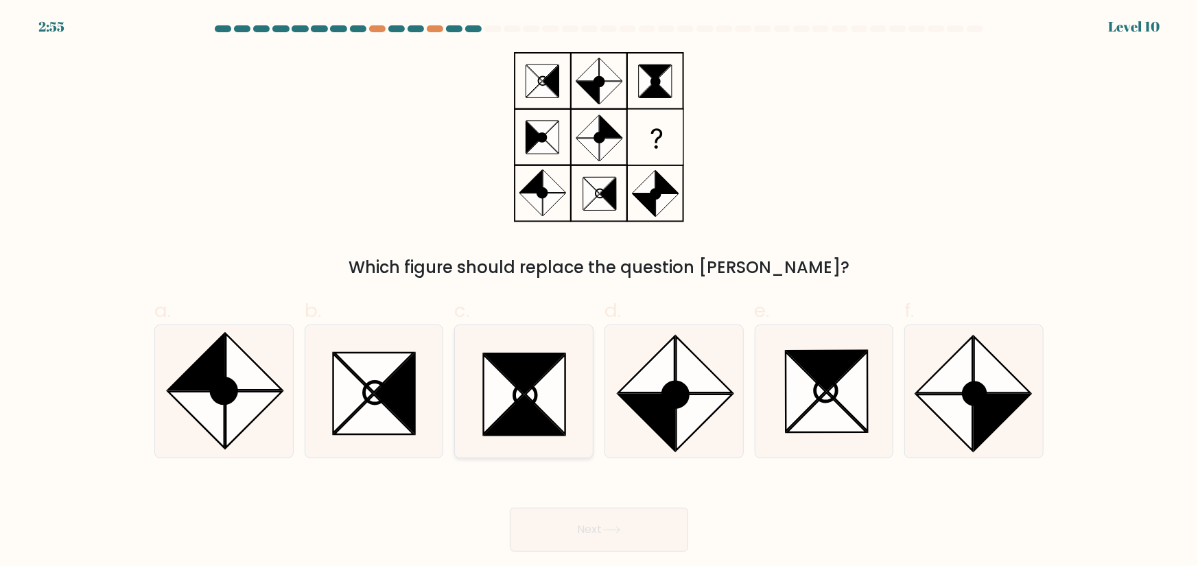
click at [517, 394] on icon at bounding box center [504, 395] width 40 height 80
click at [599, 292] on input "c." at bounding box center [599, 287] width 1 height 9
radio input "true"
click at [644, 529] on button "Next" at bounding box center [599, 530] width 178 height 44
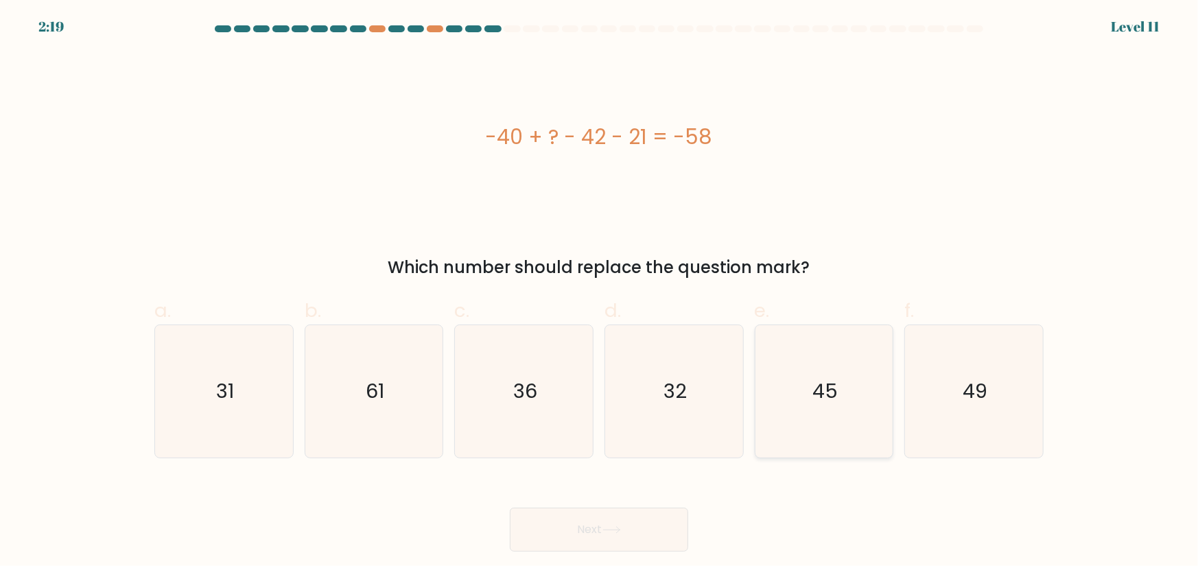
click at [836, 399] on text "45" at bounding box center [825, 390] width 25 height 27
click at [600, 292] on input "e. 45" at bounding box center [599, 287] width 1 height 9
radio input "true"
click at [641, 520] on button "Next" at bounding box center [599, 530] width 178 height 44
click at [981, 417] on icon "49" at bounding box center [974, 391] width 132 height 132
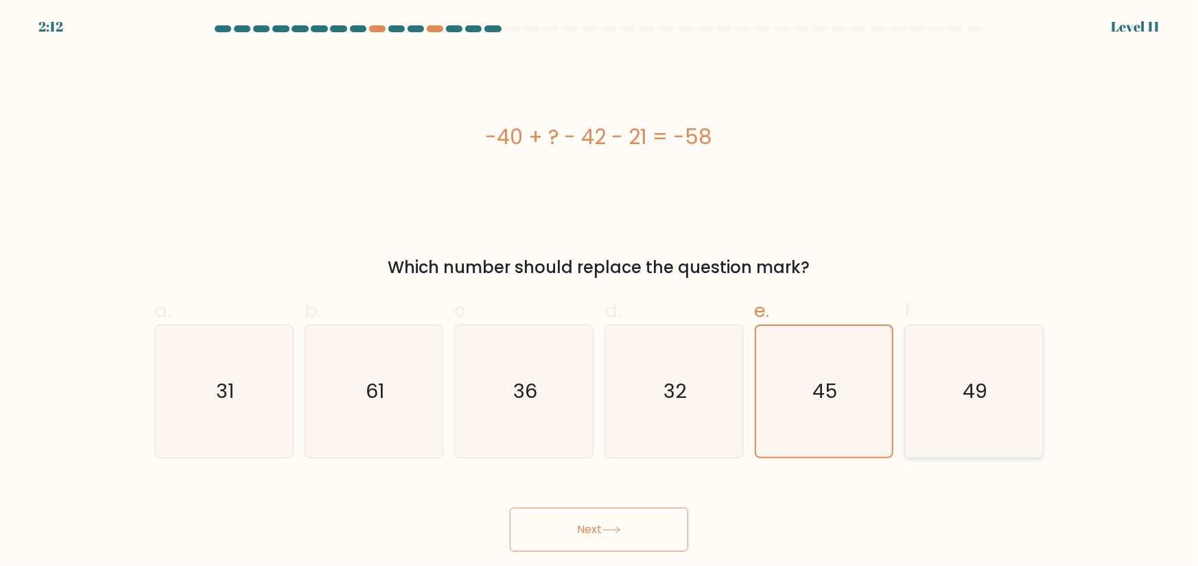
click at [600, 292] on input "f. 49" at bounding box center [599, 287] width 1 height 9
radio input "true"
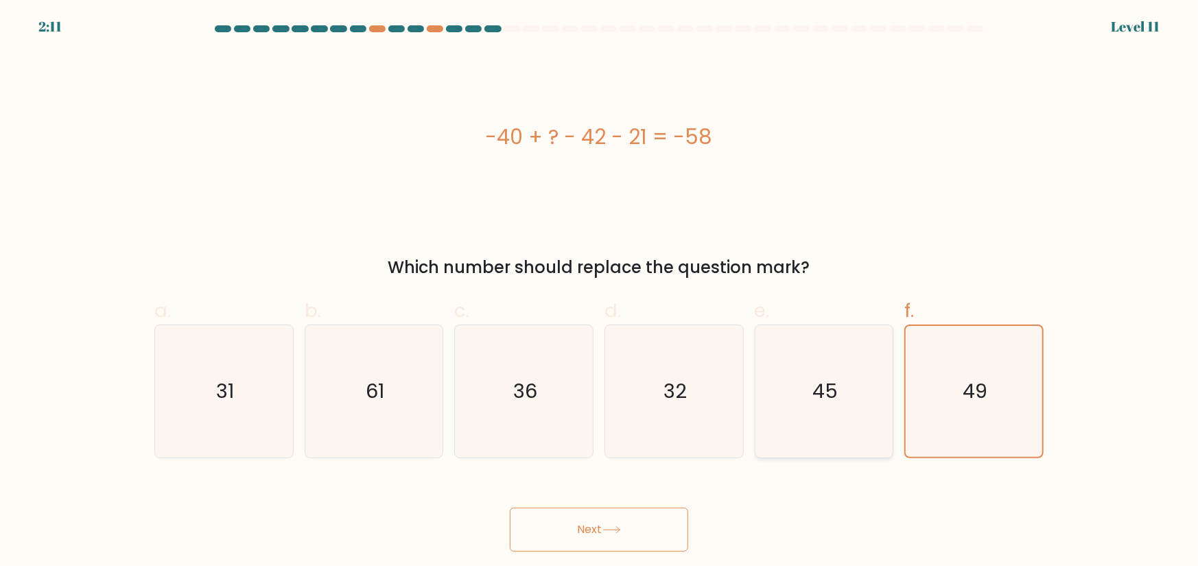
click at [851, 373] on icon "45" at bounding box center [824, 391] width 132 height 132
click at [600, 292] on input "e. 45" at bounding box center [599, 287] width 1 height 9
radio input "true"
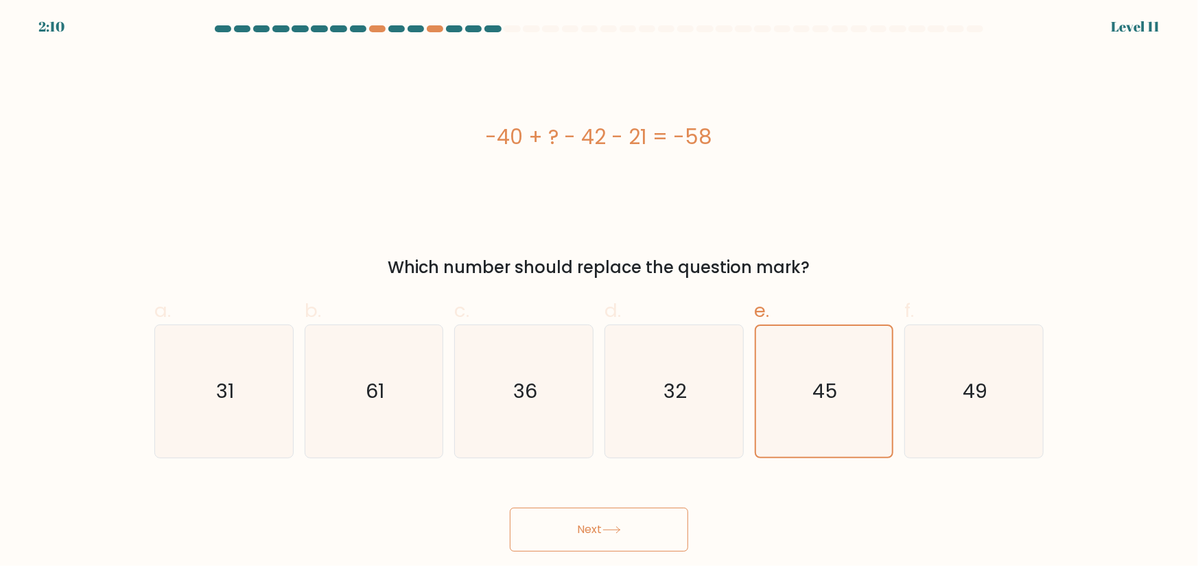
click at [649, 528] on button "Next" at bounding box center [599, 530] width 178 height 44
click at [627, 525] on button "Next" at bounding box center [599, 530] width 178 height 44
click at [626, 524] on button "Next" at bounding box center [599, 530] width 178 height 44
click at [625, 524] on button "Next" at bounding box center [599, 530] width 178 height 44
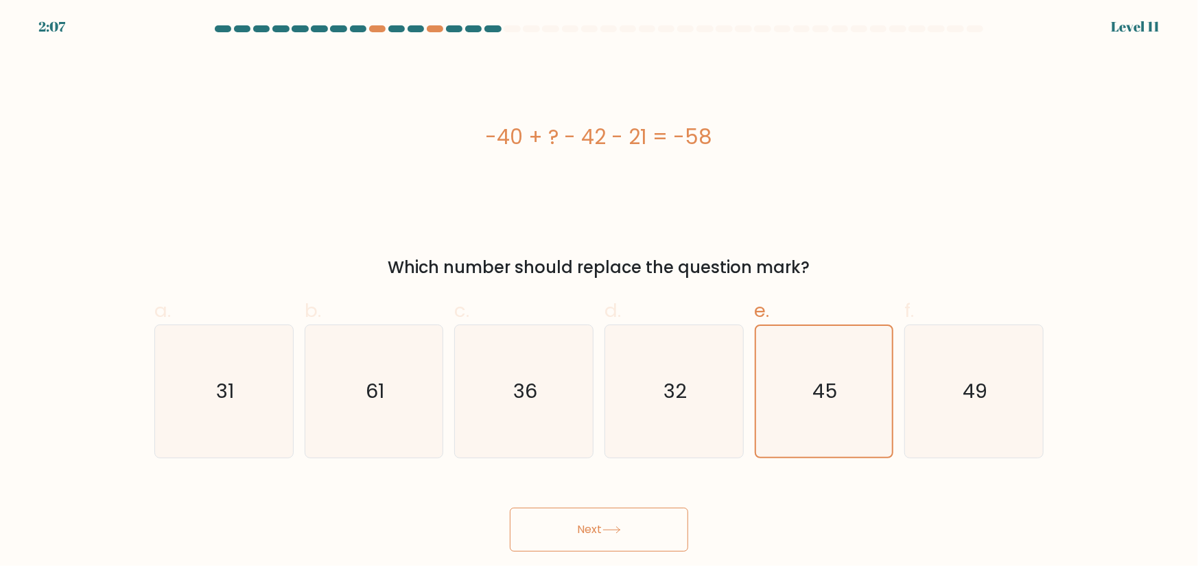
click at [625, 524] on button "Next" at bounding box center [599, 530] width 178 height 44
click at [624, 524] on button "Next" at bounding box center [599, 530] width 178 height 44
drag, startPoint x: 624, startPoint y: 521, endPoint x: 627, endPoint y: 528, distance: 7.4
click at [627, 528] on button "Next" at bounding box center [599, 530] width 178 height 44
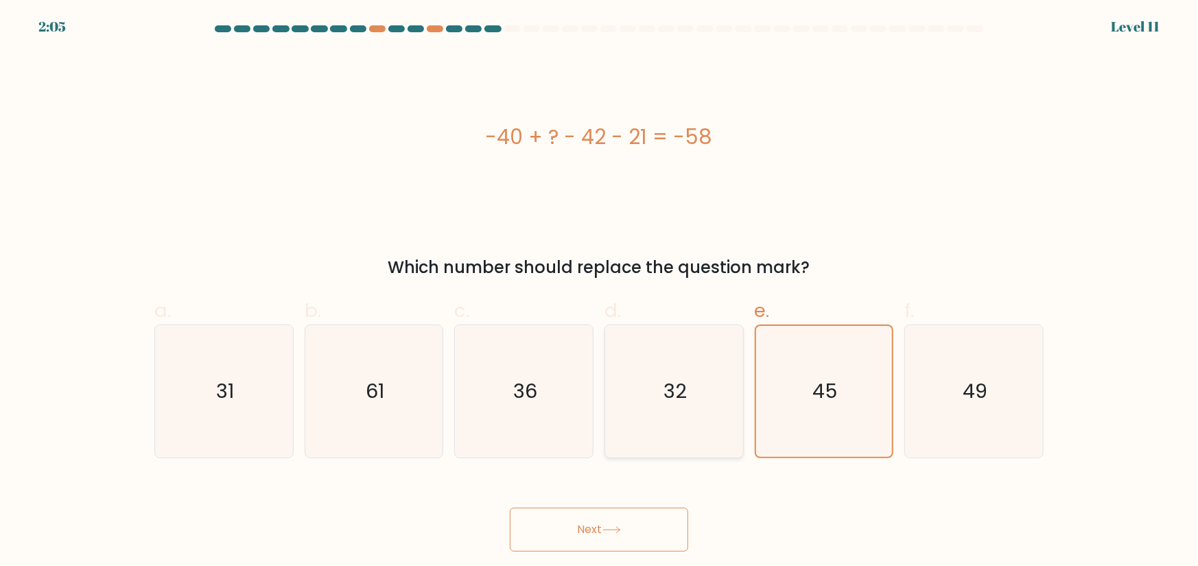
click at [703, 401] on icon "32" at bounding box center [674, 391] width 132 height 132
click at [600, 292] on input "d. 32" at bounding box center [599, 287] width 1 height 9
radio input "true"
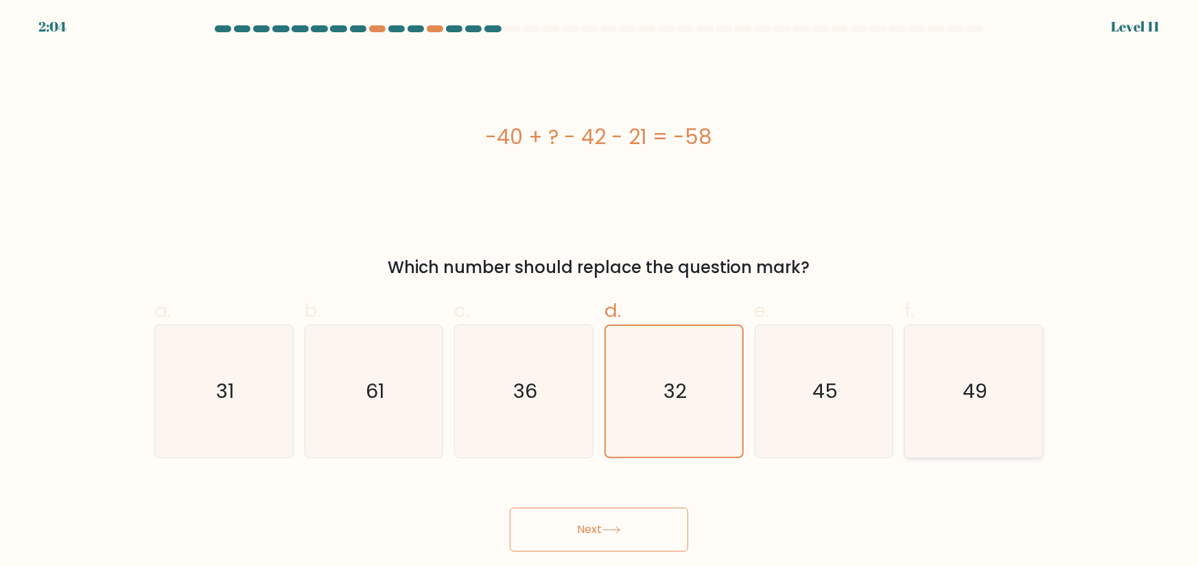
click at [1013, 388] on icon "49" at bounding box center [974, 391] width 132 height 132
click at [600, 292] on input "f. 49" at bounding box center [599, 287] width 1 height 9
radio input "true"
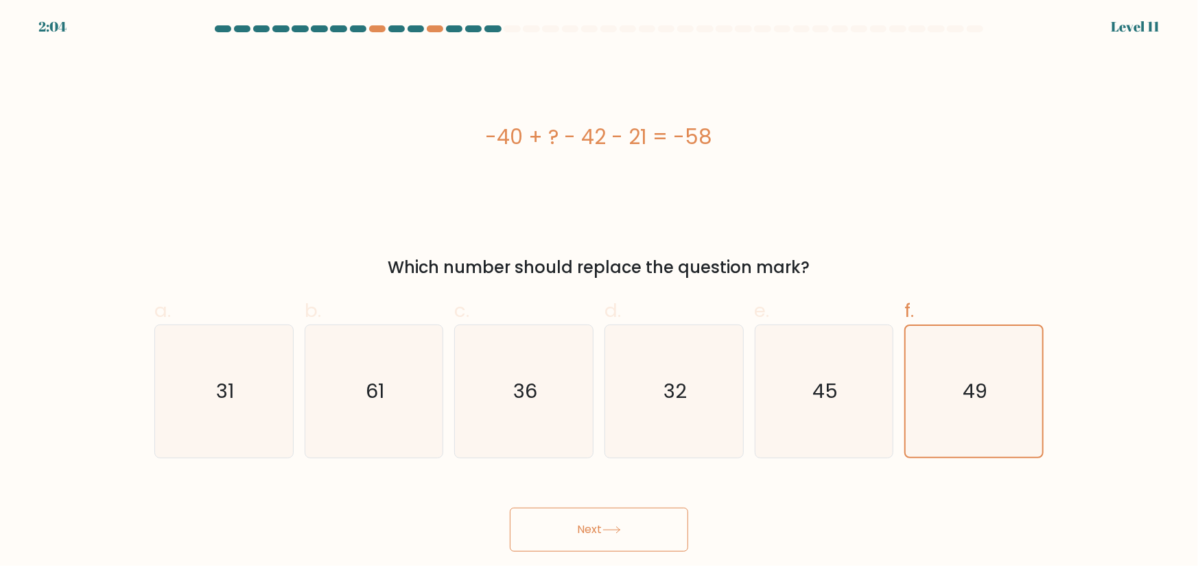
click at [602, 535] on button "Next" at bounding box center [599, 530] width 178 height 44
click at [830, 395] on text "45" at bounding box center [825, 390] width 25 height 27
click at [600, 292] on input "e. 45" at bounding box center [599, 287] width 1 height 9
radio input "true"
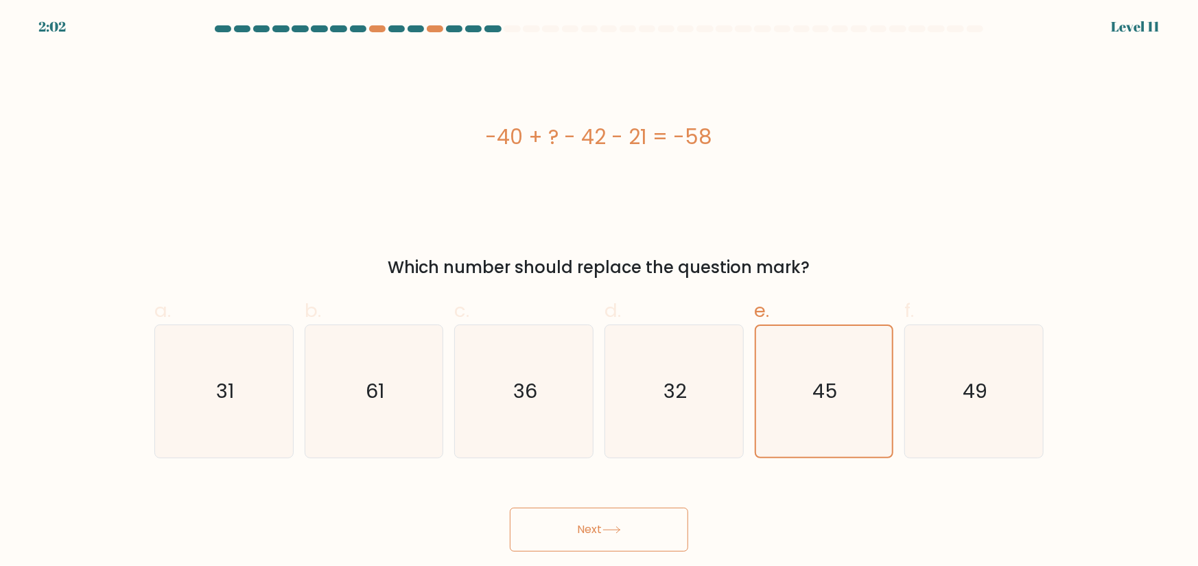
click at [646, 529] on button "Next" at bounding box center [599, 530] width 178 height 44
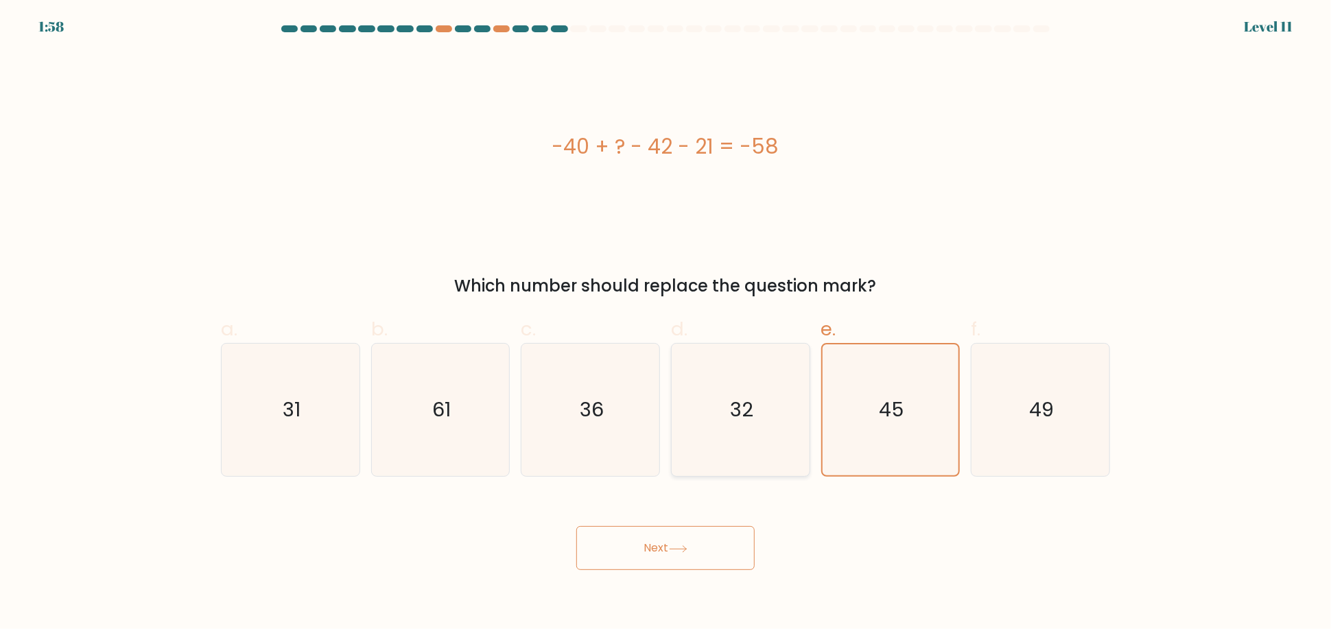
click at [728, 383] on icon "32" at bounding box center [741, 410] width 132 height 132
click at [666, 324] on input "d. 32" at bounding box center [666, 319] width 1 height 9
radio input "true"
click at [903, 417] on text "45" at bounding box center [891, 410] width 25 height 27
click at [666, 324] on input "e. 45" at bounding box center [666, 319] width 1 height 9
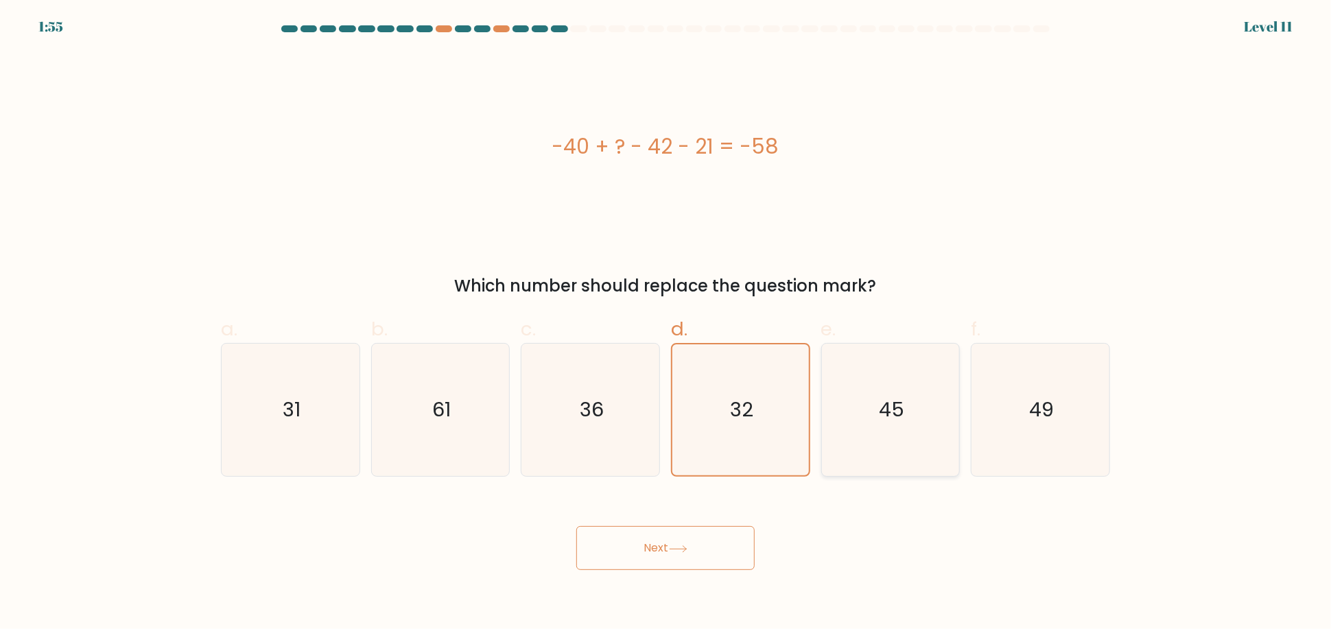
radio input "true"
click at [653, 544] on button "Next" at bounding box center [666, 548] width 178 height 44
click at [577, 526] on button "Next" at bounding box center [666, 548] width 178 height 44
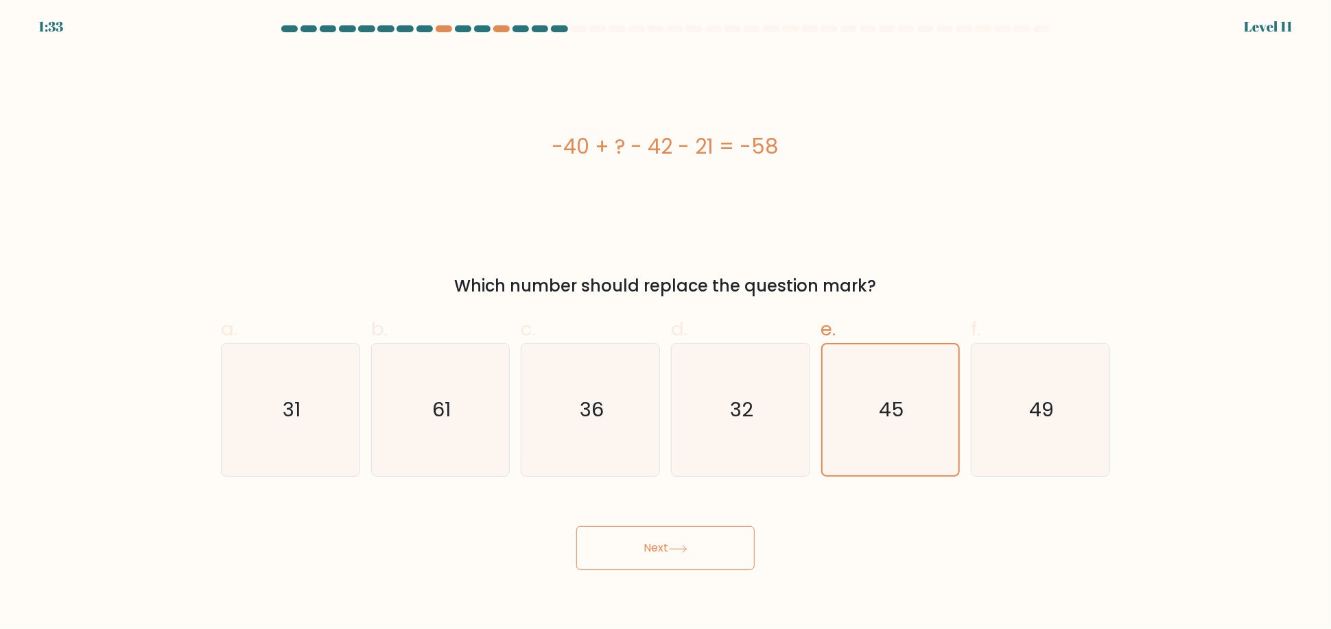
click at [618, 544] on button "Next" at bounding box center [666, 548] width 178 height 44
click at [664, 548] on button "Next" at bounding box center [666, 548] width 178 height 44
click at [665, 548] on button "Next" at bounding box center [666, 548] width 178 height 44
click at [665, 546] on button "Next" at bounding box center [666, 548] width 178 height 44
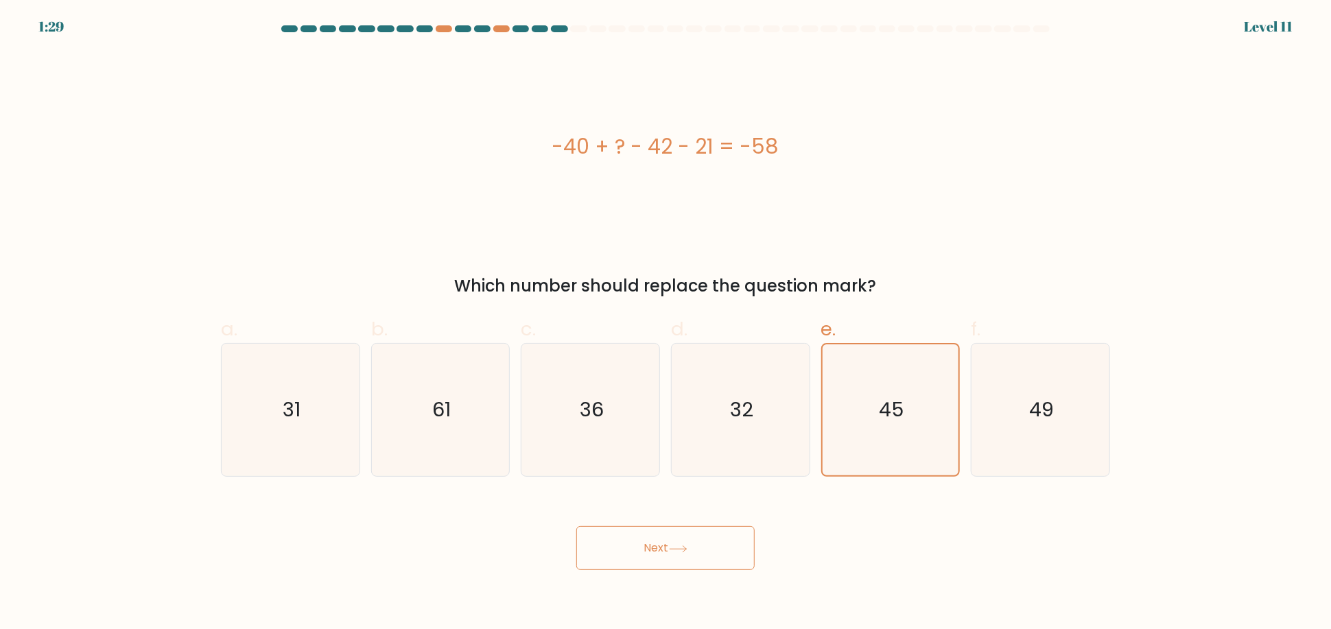
click at [665, 546] on button "Next" at bounding box center [666, 548] width 178 height 44
click at [664, 542] on button "Next" at bounding box center [666, 548] width 178 height 44
click at [663, 542] on button "Next" at bounding box center [666, 548] width 178 height 44
click at [662, 542] on button "Next" at bounding box center [666, 548] width 178 height 44
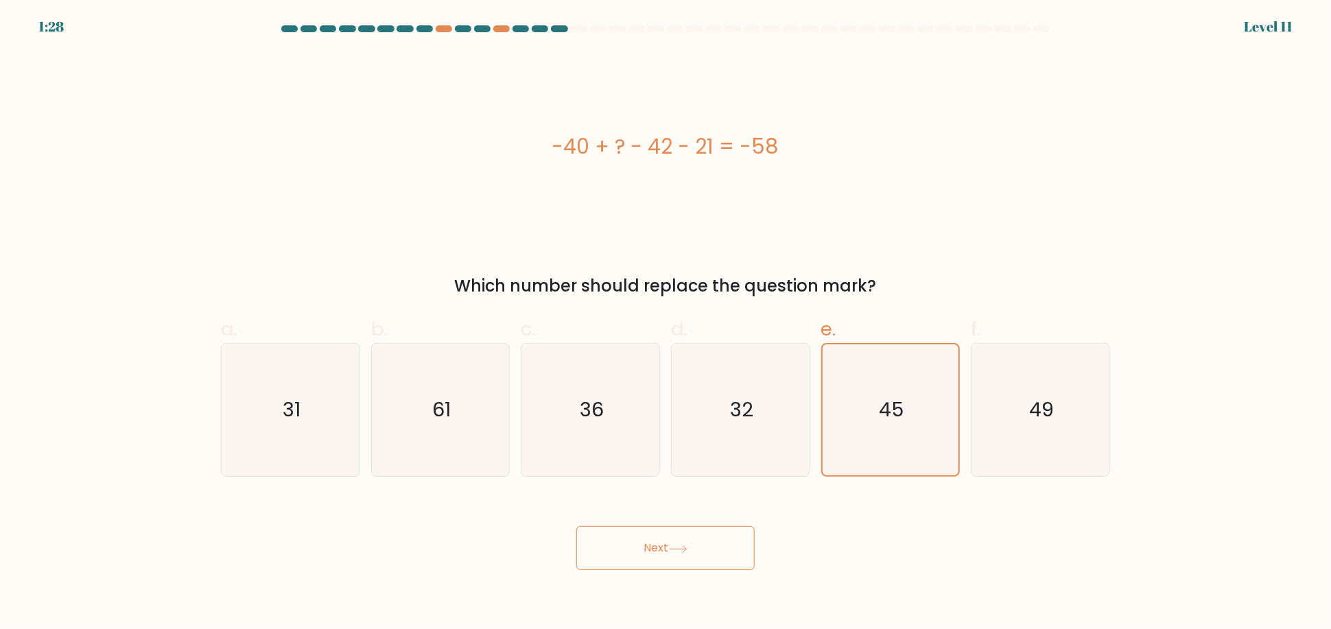
click at [662, 542] on button "Next" at bounding box center [666, 548] width 178 height 44
drag, startPoint x: 662, startPoint y: 544, endPoint x: 730, endPoint y: 569, distance: 72.5
click at [670, 553] on button "Next" at bounding box center [666, 548] width 178 height 44
click at [885, 426] on icon "45" at bounding box center [890, 410] width 132 height 132
click at [666, 324] on input "e. 45" at bounding box center [666, 319] width 1 height 9
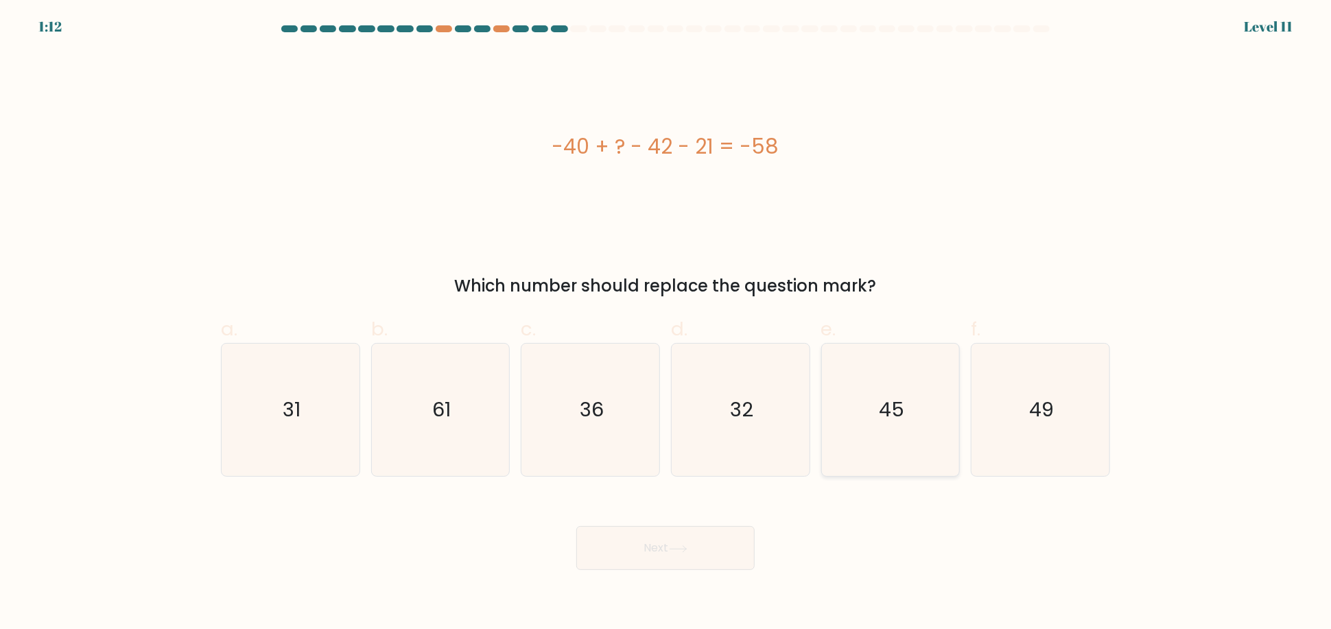
radio input "true"
click at [665, 563] on button "Next" at bounding box center [666, 548] width 178 height 44
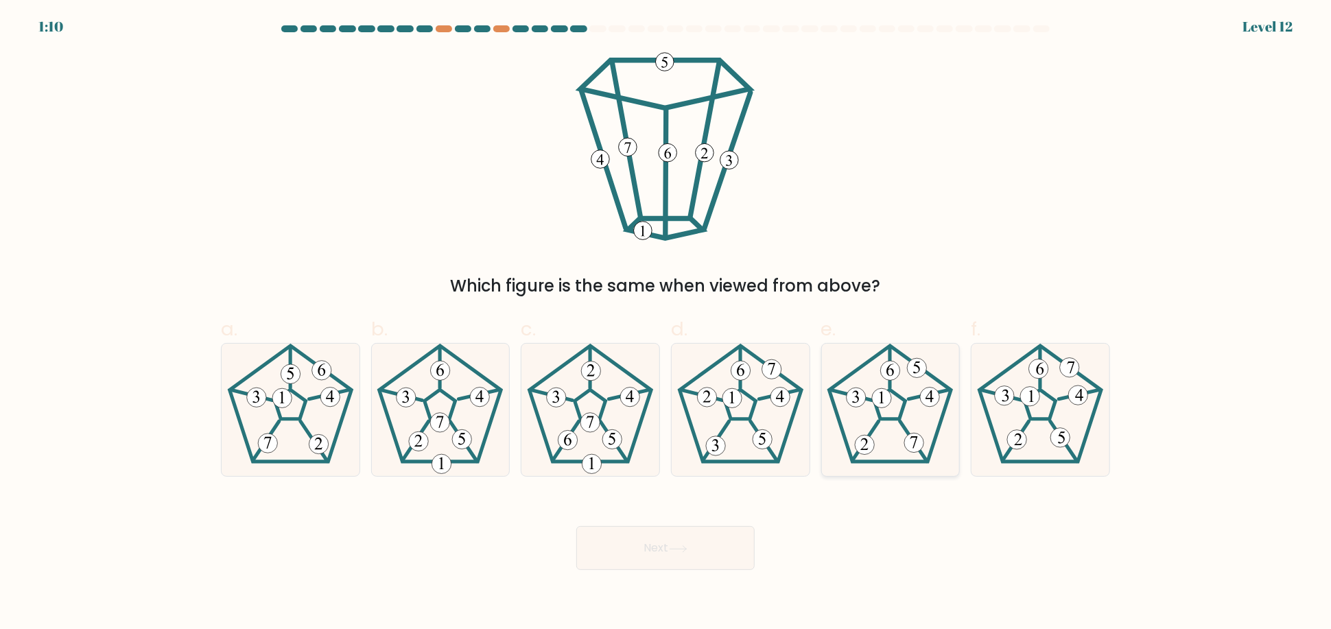
click at [911, 419] on icon at bounding box center [890, 410] width 132 height 132
click at [666, 324] on input "e." at bounding box center [666, 319] width 1 height 9
radio input "true"
drag, startPoint x: 697, startPoint y: 535, endPoint x: 706, endPoint y: 533, distance: 9.3
click at [704, 535] on button "Next" at bounding box center [666, 548] width 178 height 44
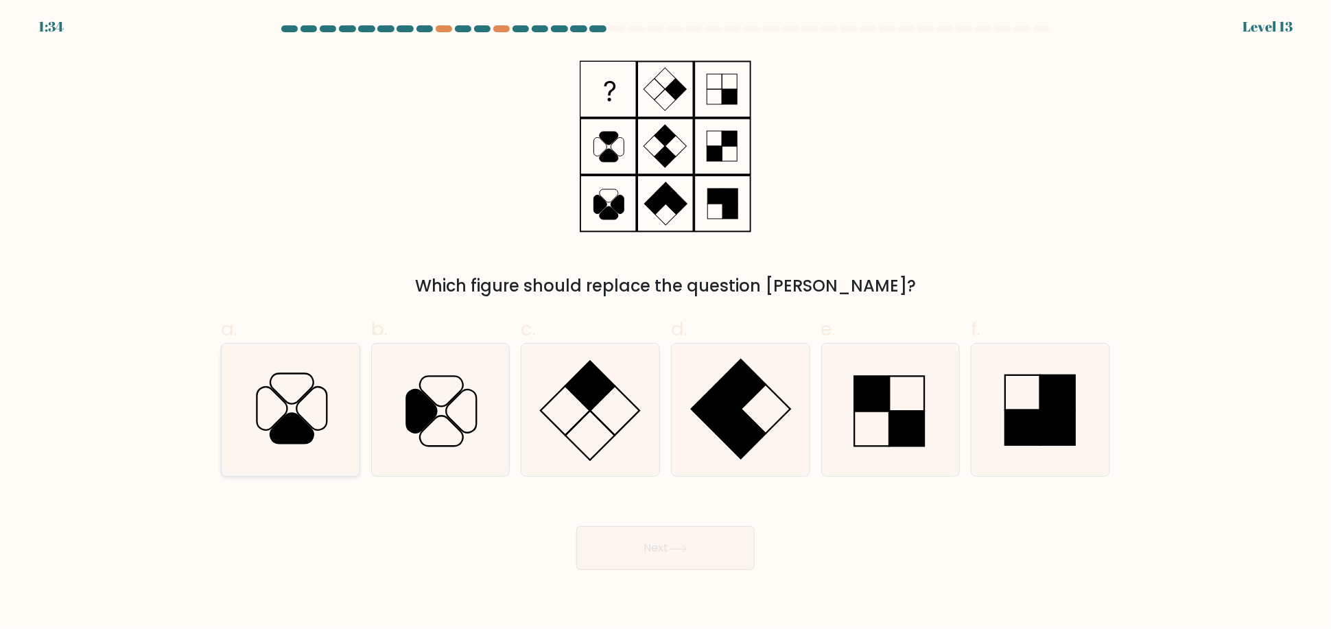
click at [296, 408] on icon at bounding box center [311, 409] width 30 height 43
click at [666, 324] on input "a." at bounding box center [666, 319] width 1 height 9
radio input "true"
click at [671, 536] on button "Next" at bounding box center [666, 548] width 178 height 44
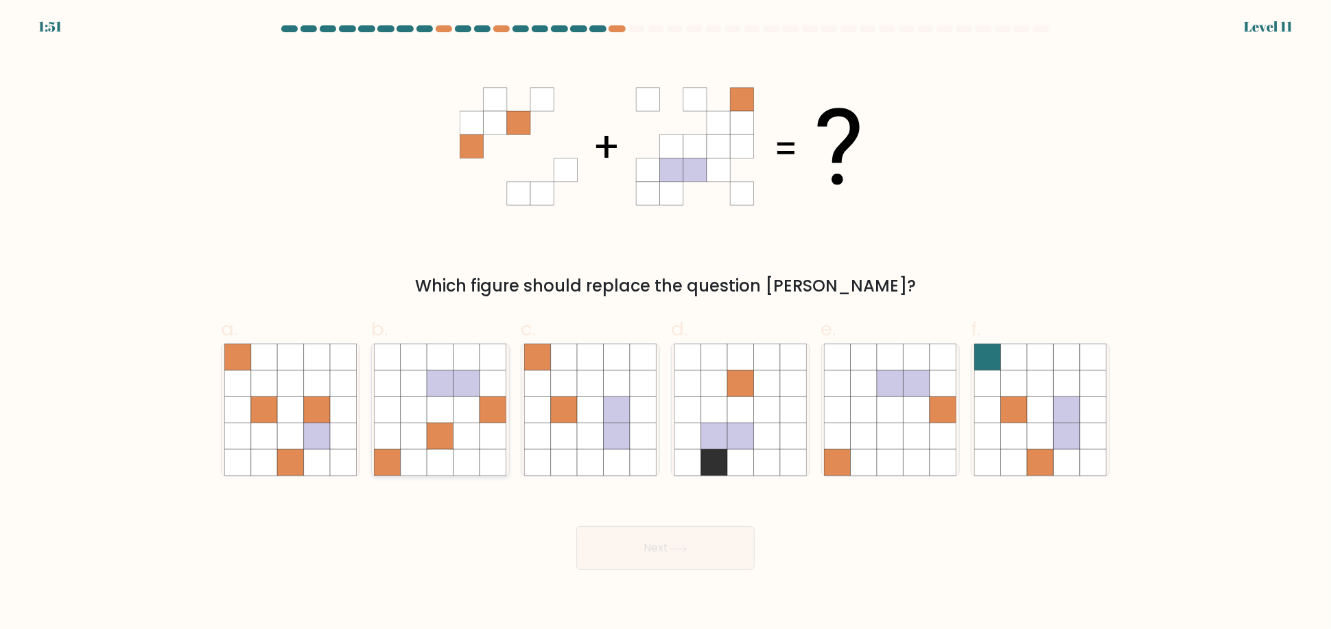
click at [472, 395] on icon at bounding box center [467, 384] width 26 height 26
click at [666, 324] on input "b." at bounding box center [666, 319] width 1 height 9
radio input "true"
click at [697, 536] on button "Next" at bounding box center [666, 548] width 178 height 44
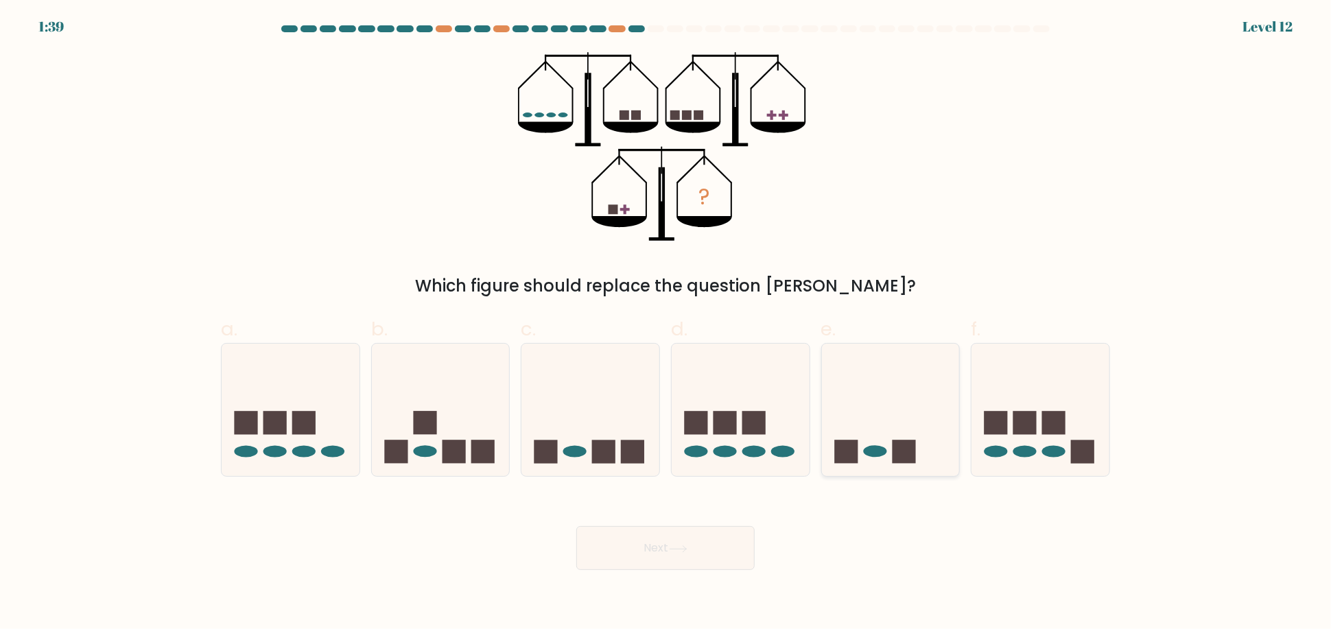
click at [918, 443] on icon at bounding box center [891, 410] width 138 height 114
click at [666, 324] on input "e." at bounding box center [666, 319] width 1 height 9
radio input "true"
click at [711, 542] on button "Next" at bounding box center [666, 548] width 178 height 44
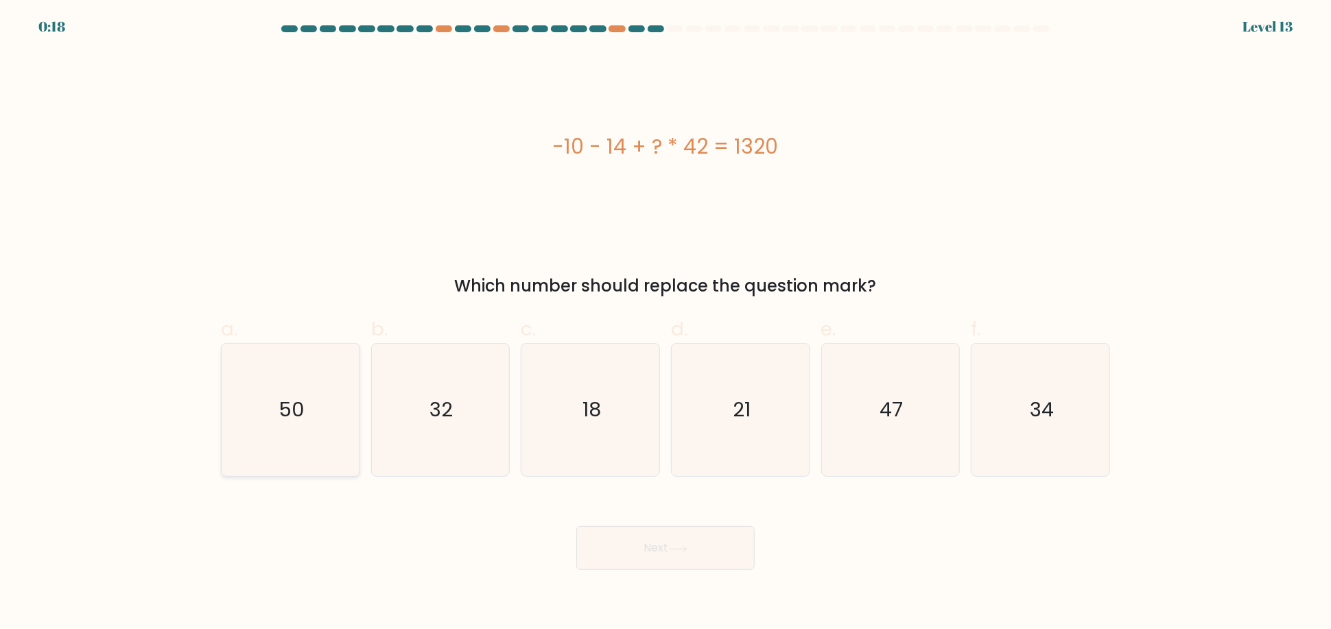
click at [340, 390] on icon "50" at bounding box center [290, 410] width 132 height 132
click at [666, 324] on input "a. 50" at bounding box center [666, 319] width 1 height 9
radio input "true"
click at [670, 542] on button "Next" at bounding box center [666, 548] width 178 height 44
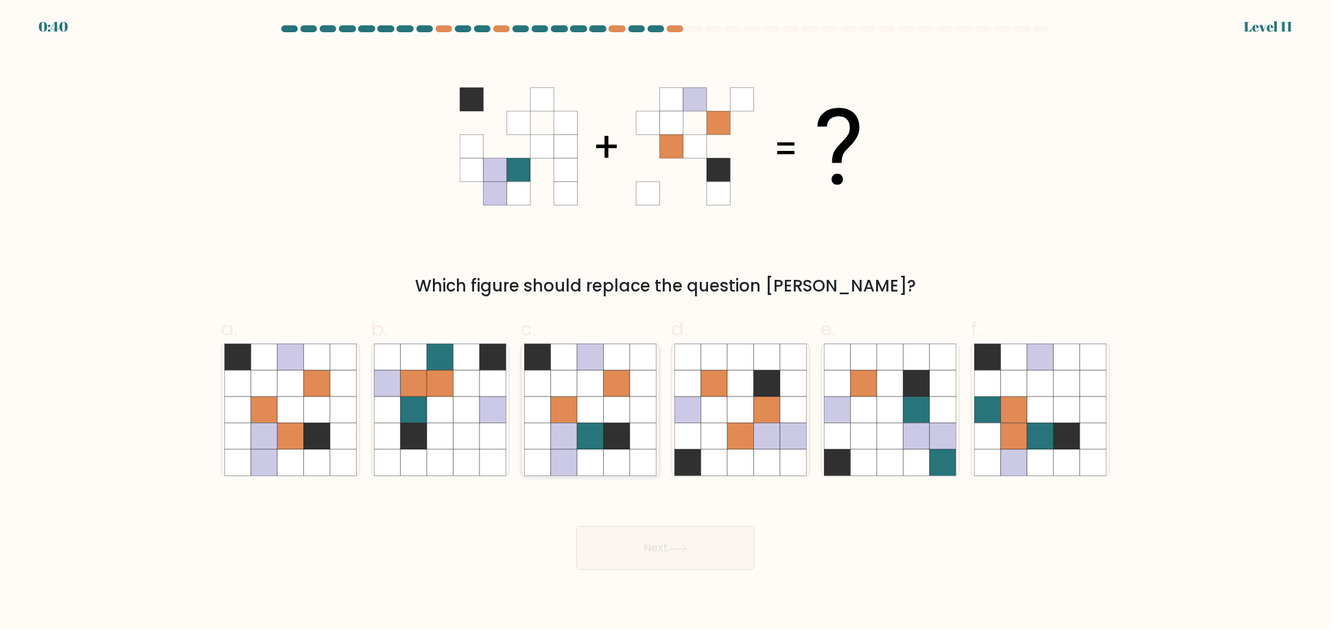
click at [615, 417] on icon at bounding box center [617, 410] width 26 height 26
click at [666, 324] on input "c." at bounding box center [666, 319] width 1 height 9
radio input "true"
click at [673, 539] on button "Next" at bounding box center [666, 548] width 178 height 44
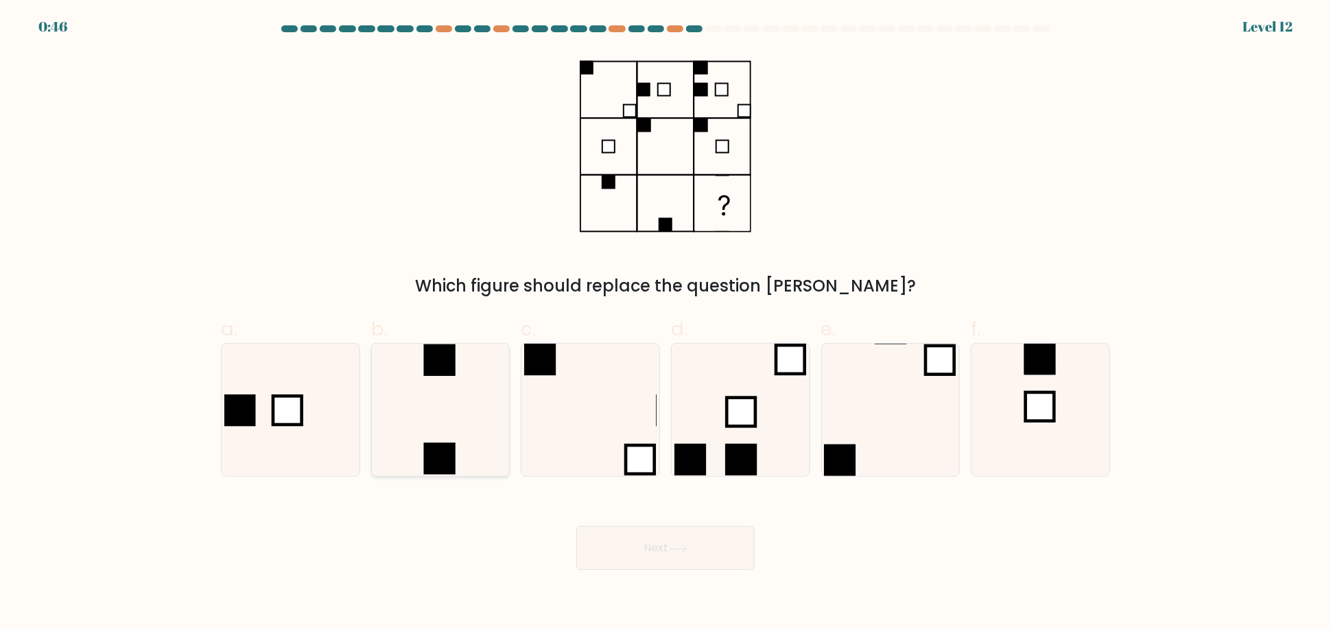
click at [443, 430] on icon at bounding box center [440, 410] width 132 height 132
click at [666, 324] on input "b." at bounding box center [666, 319] width 1 height 9
radio input "true"
click at [660, 544] on button "Next" at bounding box center [666, 548] width 178 height 44
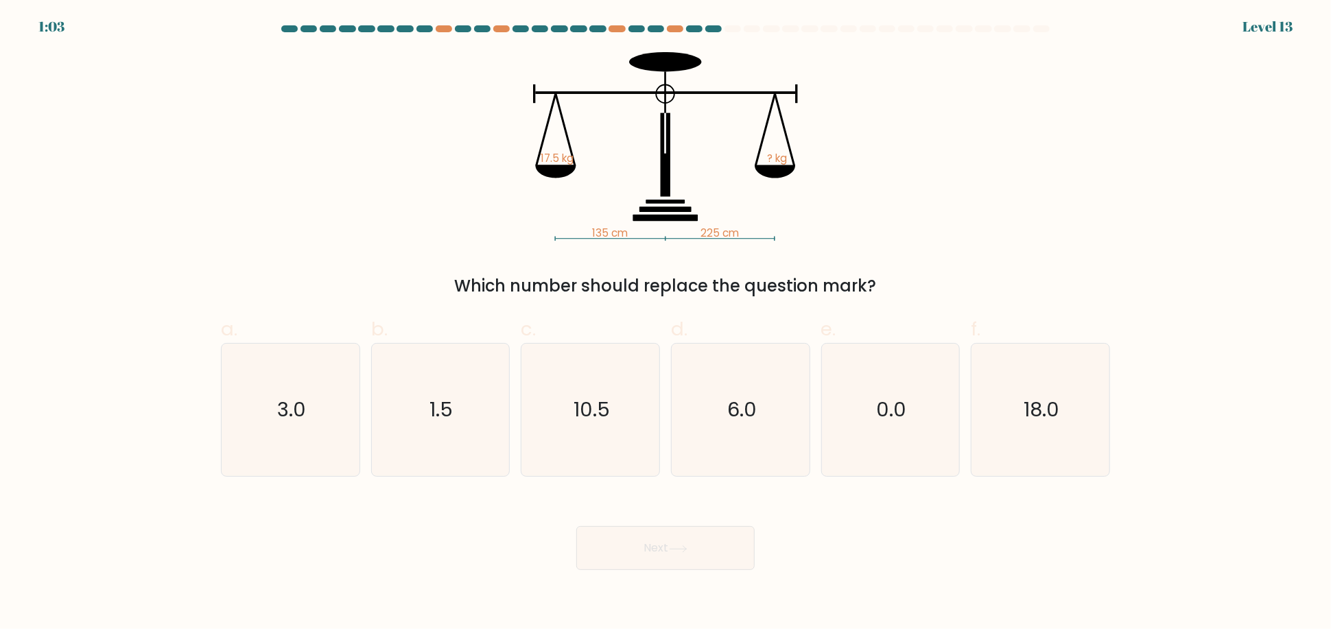
click at [944, 207] on div "135 cm 225 cm 17.5 kg ? kg Which number should replace the question mark?" at bounding box center [666, 175] width 906 height 246
click at [576, 401] on text "10.5" at bounding box center [592, 410] width 36 height 27
click at [666, 324] on input "c. 10.5" at bounding box center [666, 319] width 1 height 9
radio input "true"
click at [674, 547] on icon at bounding box center [678, 550] width 19 height 8
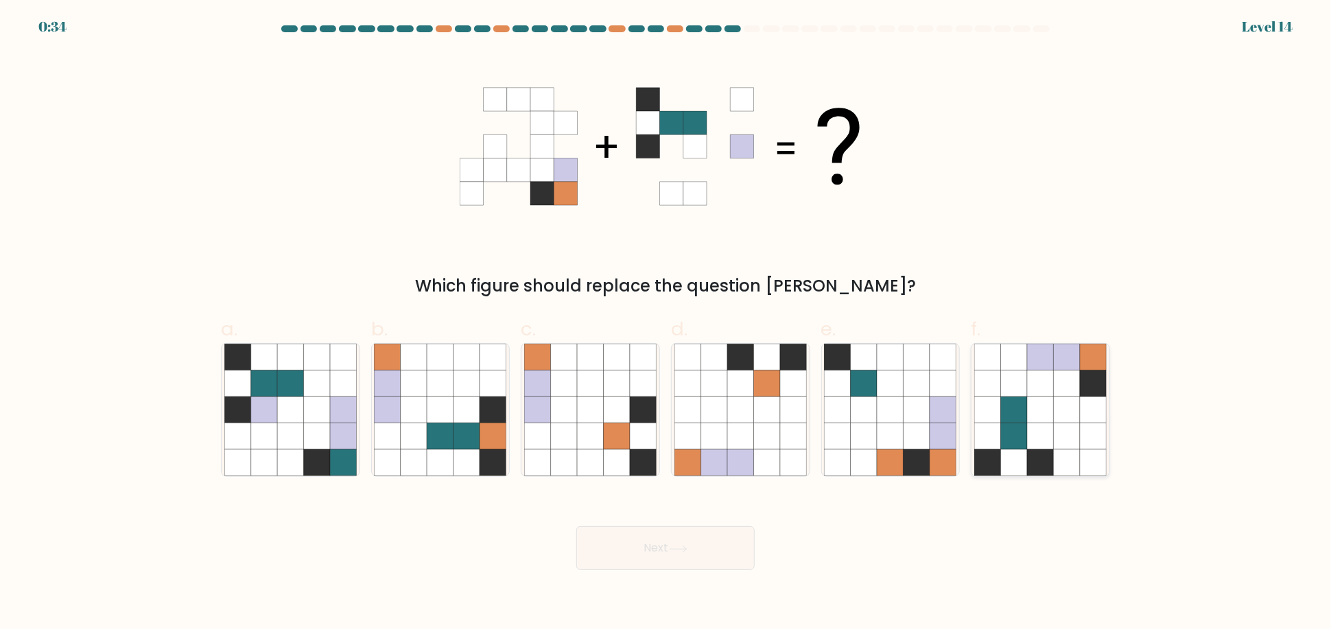
click at [1046, 415] on icon at bounding box center [1040, 410] width 26 height 26
click at [666, 324] on input "f." at bounding box center [666, 319] width 1 height 9
radio input "true"
click at [677, 542] on button "Next" at bounding box center [666, 548] width 178 height 44
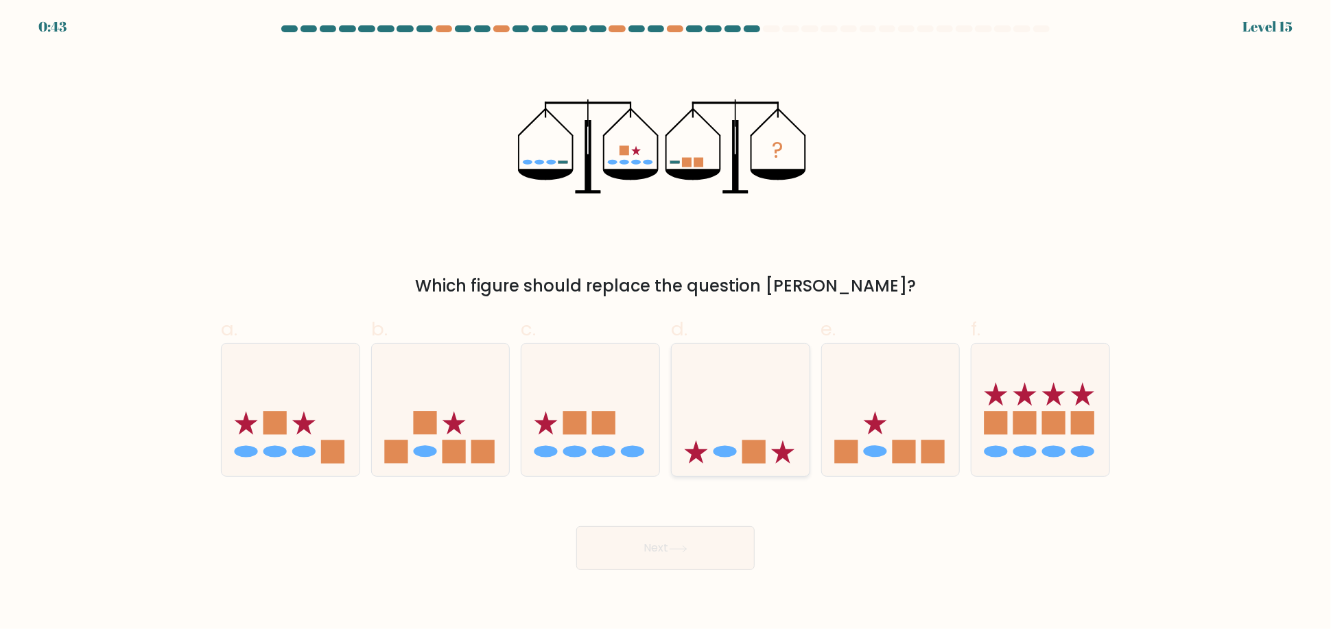
click at [763, 439] on icon at bounding box center [741, 410] width 138 height 114
click at [666, 324] on input "d." at bounding box center [666, 319] width 1 height 9
radio input "true"
click at [710, 542] on button "Next" at bounding box center [666, 548] width 178 height 44
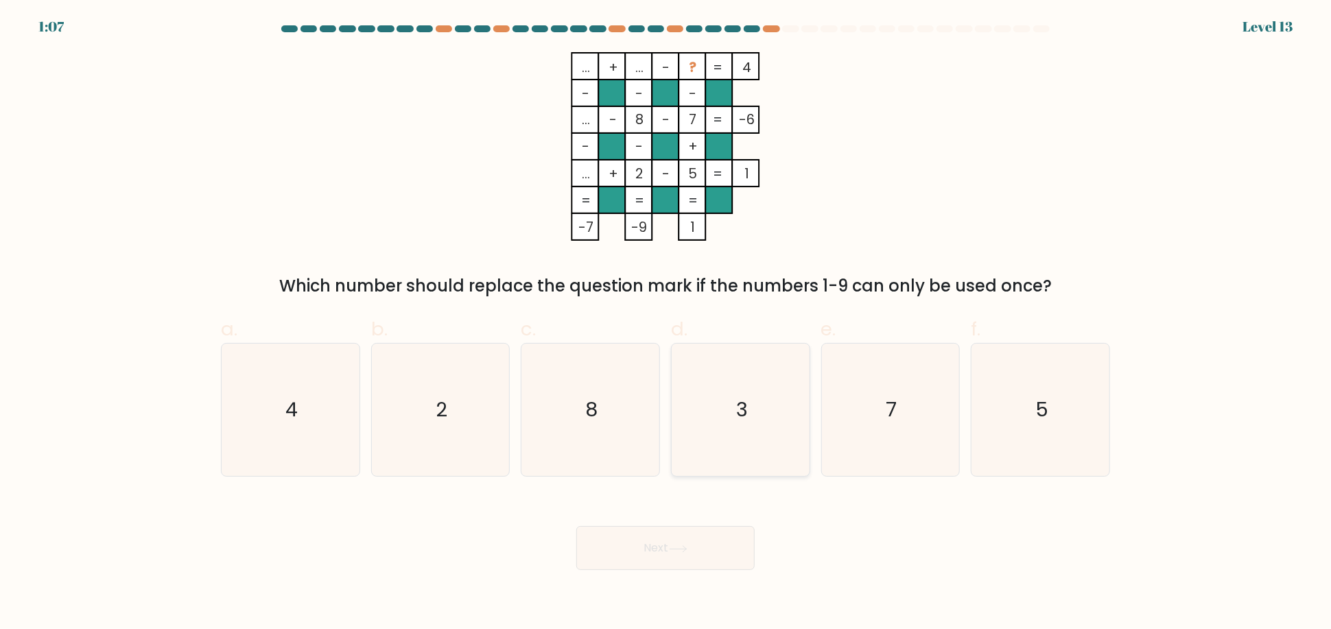
click at [736, 415] on text "3" at bounding box center [742, 410] width 12 height 27
click at [666, 324] on input "d. 3" at bounding box center [666, 319] width 1 height 9
radio input "true"
click at [714, 537] on button "Next" at bounding box center [666, 548] width 178 height 44
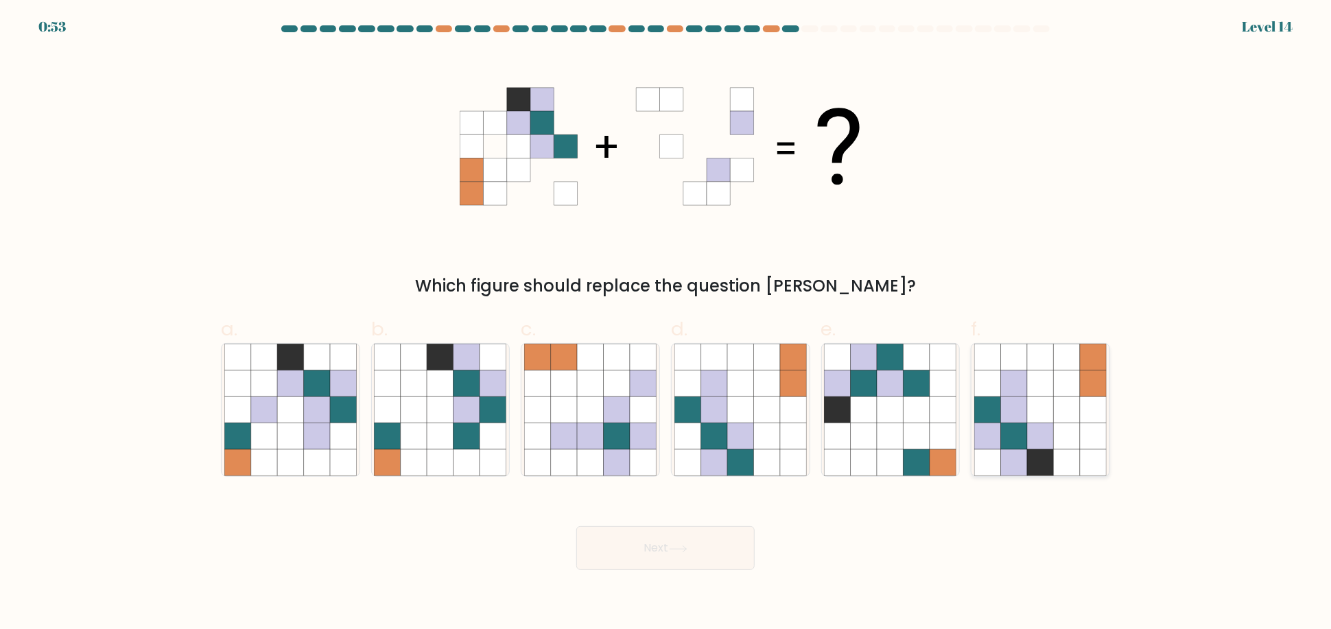
click at [1009, 413] on icon at bounding box center [1014, 410] width 26 height 26
click at [666, 324] on input "f." at bounding box center [666, 319] width 1 height 9
radio input "true"
click at [651, 544] on button "Next" at bounding box center [666, 548] width 178 height 44
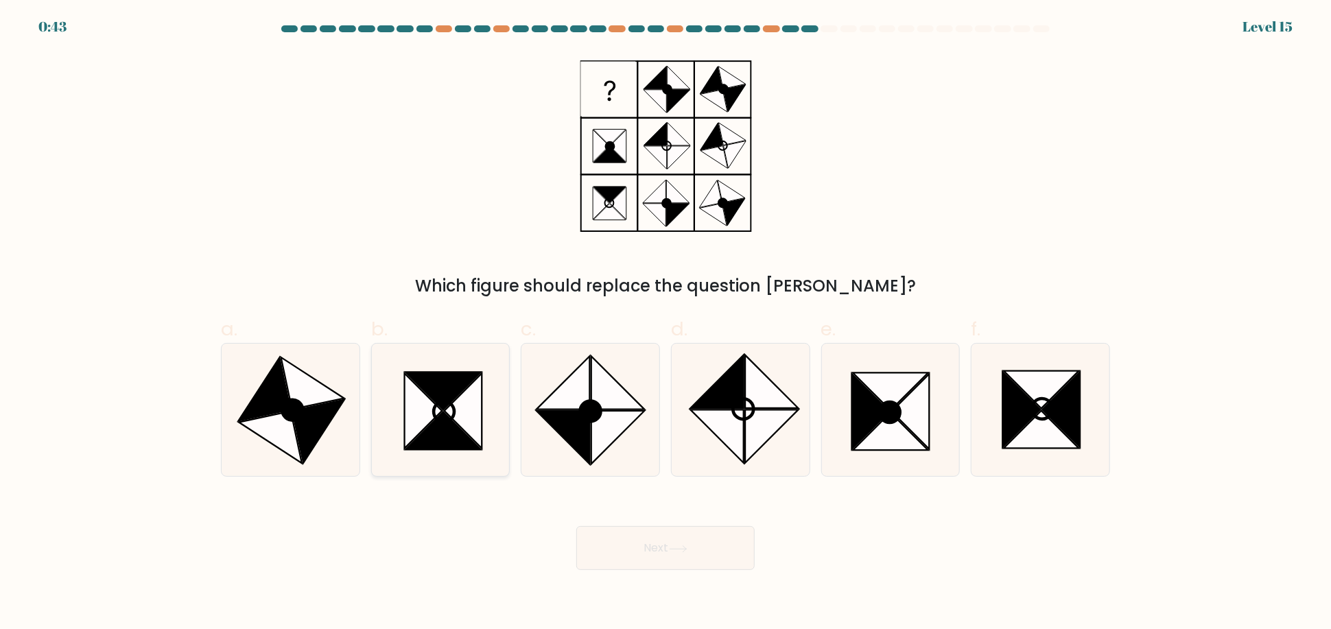
click at [451, 397] on icon at bounding box center [443, 392] width 75 height 38
click at [666, 324] on input "b." at bounding box center [666, 319] width 1 height 9
radio input "true"
click at [677, 547] on icon at bounding box center [678, 550] width 19 height 8
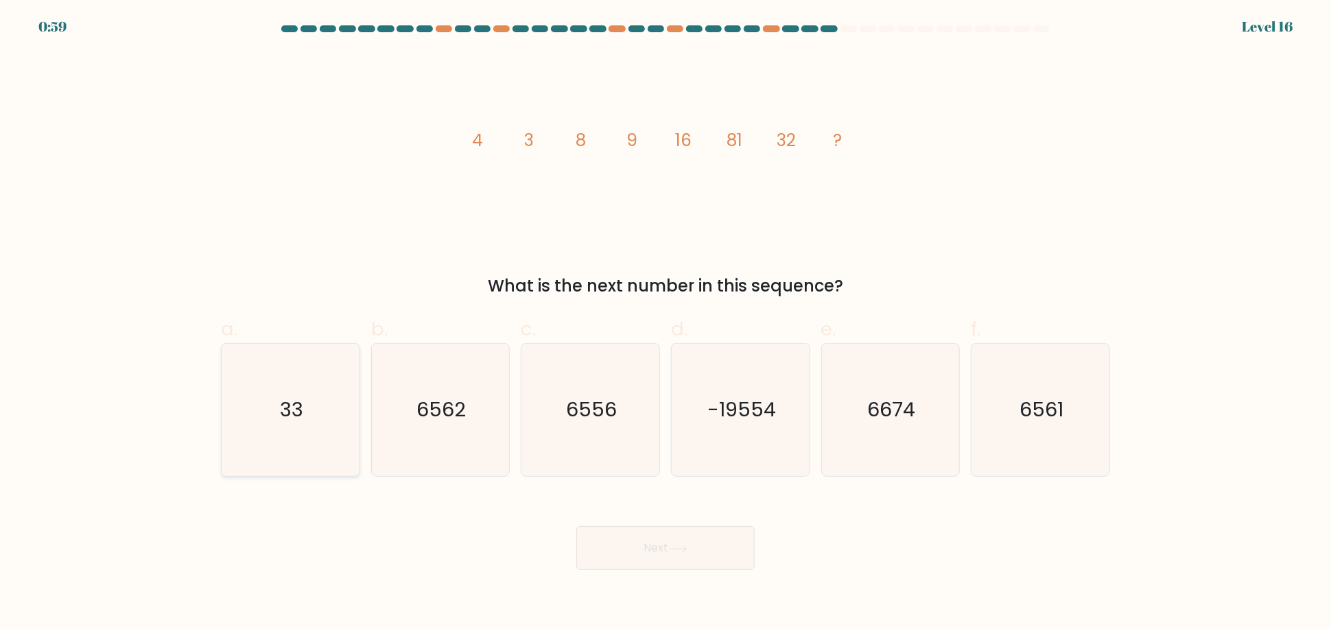
click at [318, 430] on icon "33" at bounding box center [290, 410] width 132 height 132
click at [666, 324] on input "a. 33" at bounding box center [666, 319] width 1 height 9
radio input "true"
click at [697, 554] on button "Next" at bounding box center [666, 548] width 178 height 44
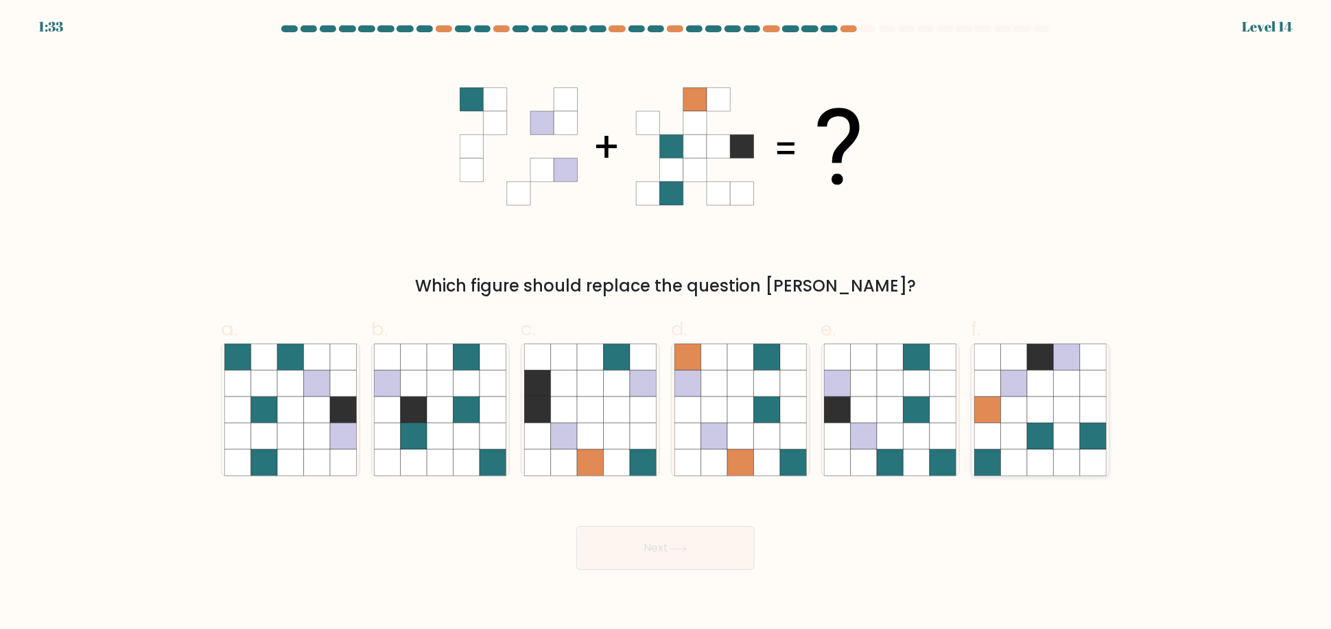
click at [1067, 424] on icon at bounding box center [1067, 436] width 26 height 26
click at [666, 324] on input "f." at bounding box center [666, 319] width 1 height 9
radio input "true"
click at [688, 546] on icon at bounding box center [678, 550] width 19 height 8
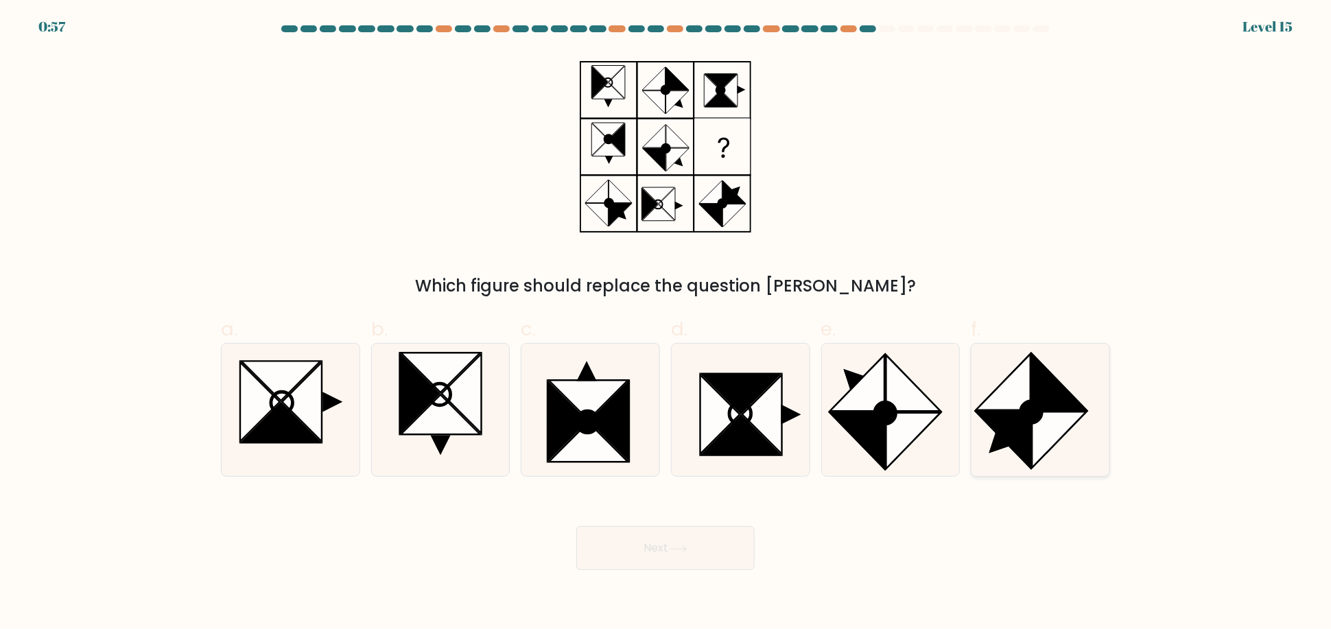
click at [1035, 417] on circle at bounding box center [1032, 412] width 30 height 31
click at [666, 324] on input "f." at bounding box center [666, 319] width 1 height 9
radio input "true"
click at [715, 553] on button "Next" at bounding box center [666, 548] width 178 height 44
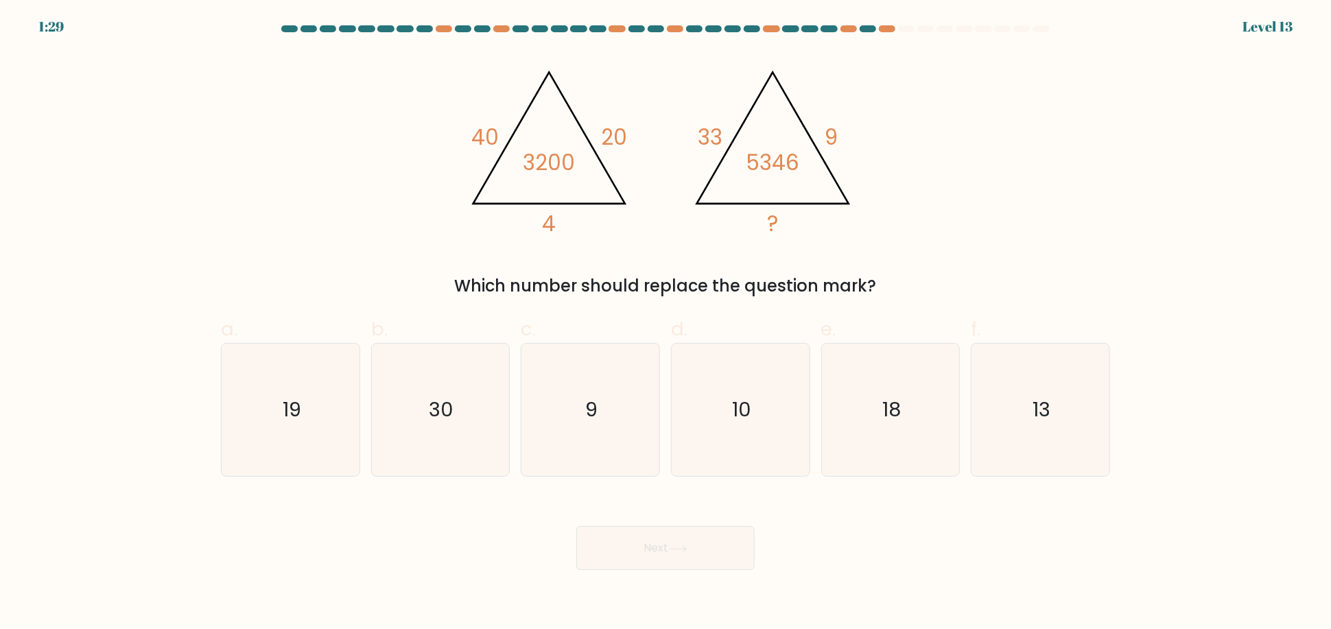
click at [935, 163] on div "@import url('https://fonts.googleapis.com/css?family=Abril+Fatface:400,100,100i…" at bounding box center [666, 175] width 906 height 246
click at [915, 351] on icon "18" at bounding box center [890, 410] width 132 height 132
click at [666, 324] on input "e. 18" at bounding box center [666, 319] width 1 height 9
radio input "true"
click at [673, 550] on icon at bounding box center [678, 550] width 19 height 8
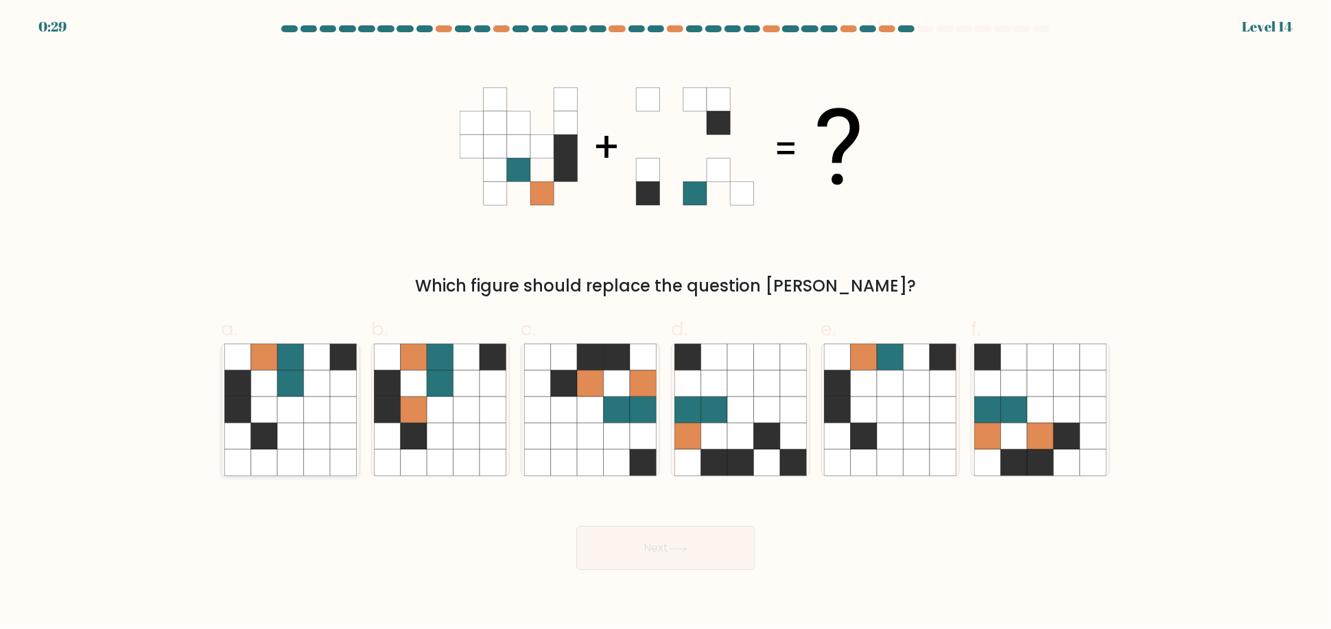
click at [309, 396] on icon at bounding box center [317, 384] width 26 height 26
click at [666, 324] on input "a." at bounding box center [666, 319] width 1 height 9
radio input "true"
click at [683, 548] on icon at bounding box center [678, 549] width 16 height 6
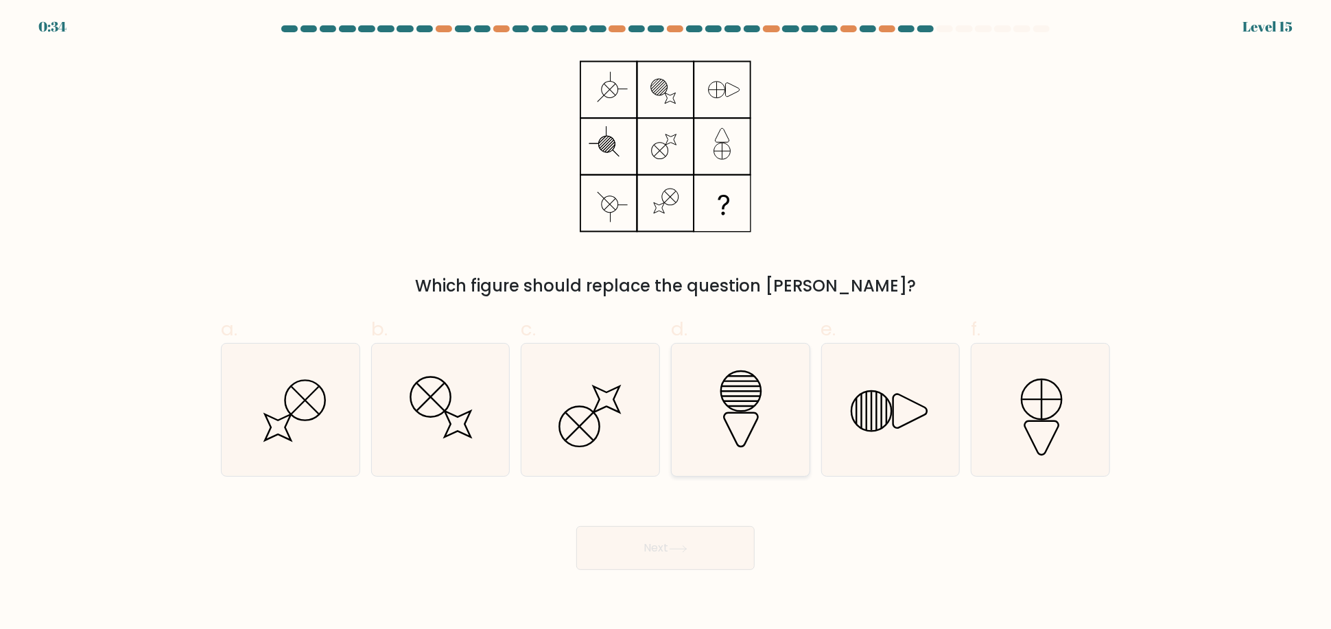
click at [741, 413] on icon at bounding box center [741, 430] width 34 height 34
click at [666, 324] on input "d." at bounding box center [666, 319] width 1 height 9
radio input "true"
click at [700, 541] on button "Next" at bounding box center [666, 548] width 178 height 44
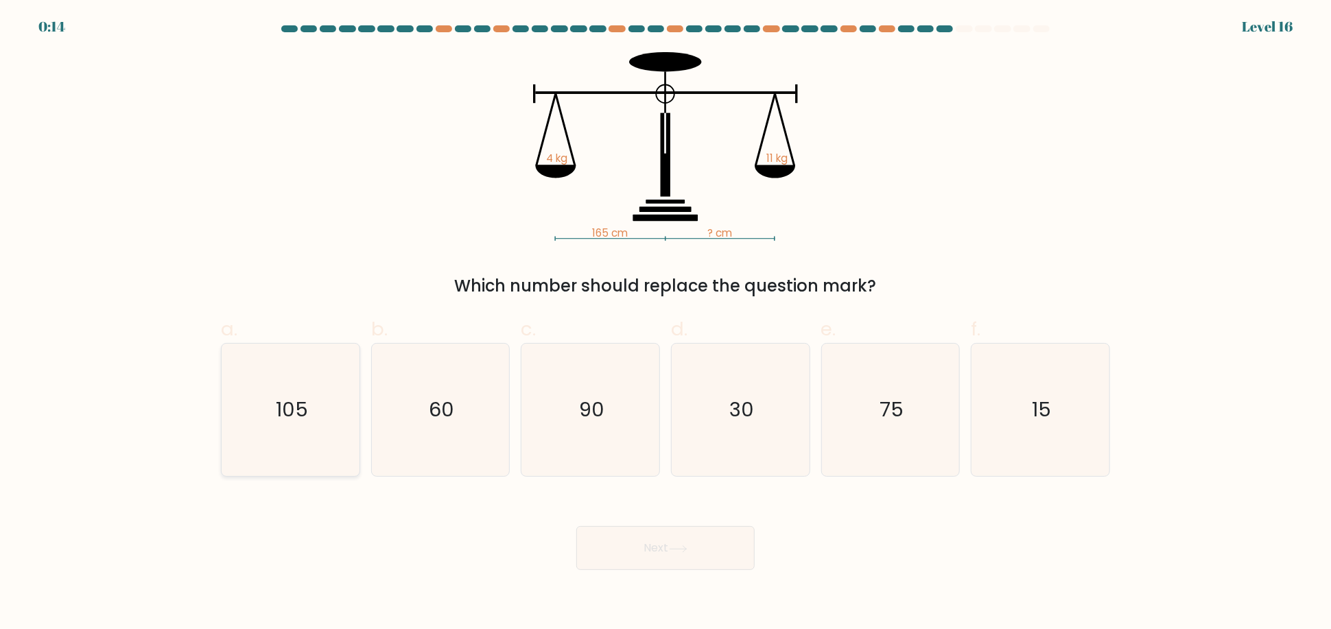
click at [297, 408] on text "105" at bounding box center [292, 410] width 32 height 27
click at [666, 324] on input "a. 105" at bounding box center [666, 319] width 1 height 9
radio input "true"
click at [703, 536] on button "Next" at bounding box center [666, 548] width 178 height 44
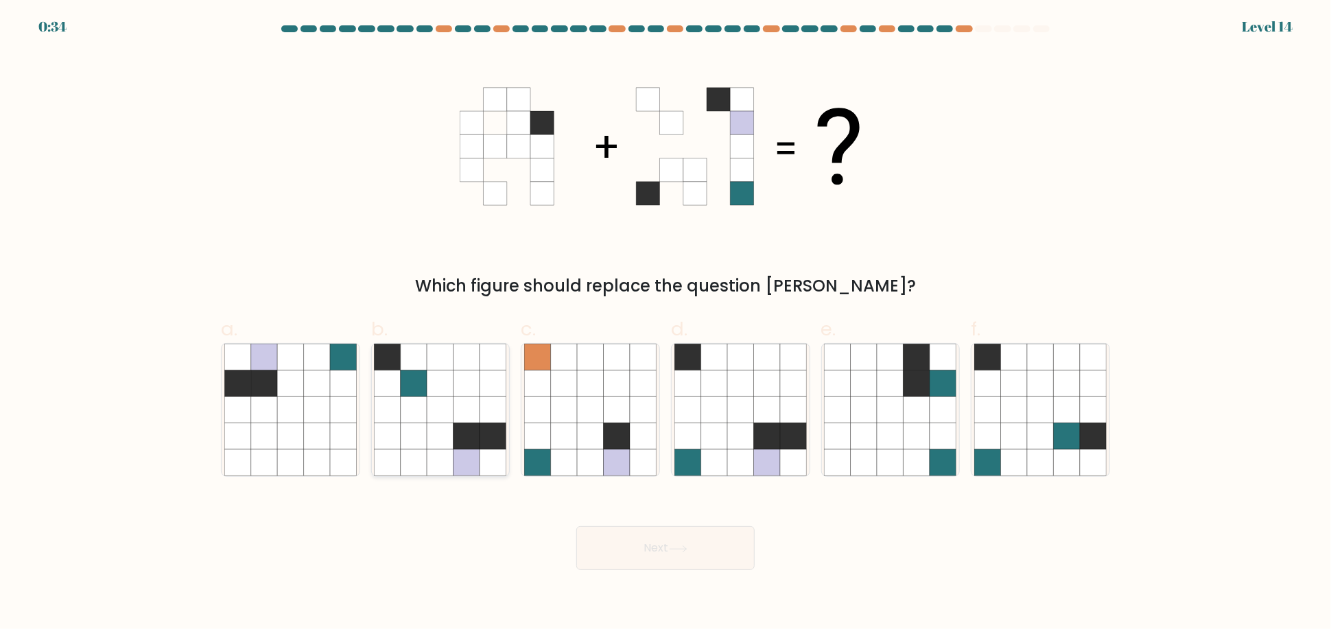
click at [438, 408] on icon at bounding box center [441, 410] width 26 height 26
click at [666, 324] on input "b." at bounding box center [666, 319] width 1 height 9
radio input "true"
click at [688, 540] on button "Next" at bounding box center [666, 548] width 178 height 44
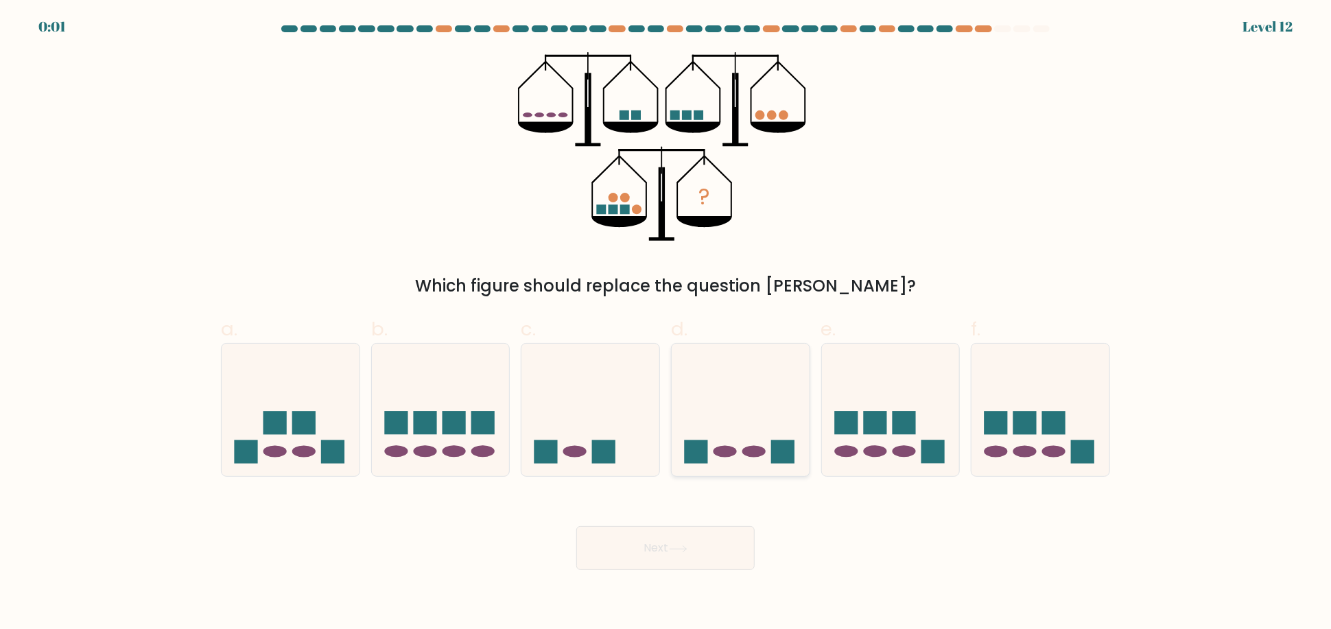
click at [724, 444] on icon at bounding box center [741, 410] width 138 height 114
click at [666, 324] on input "d." at bounding box center [666, 319] width 1 height 9
radio input "true"
click at [708, 559] on button "Next" at bounding box center [666, 548] width 178 height 44
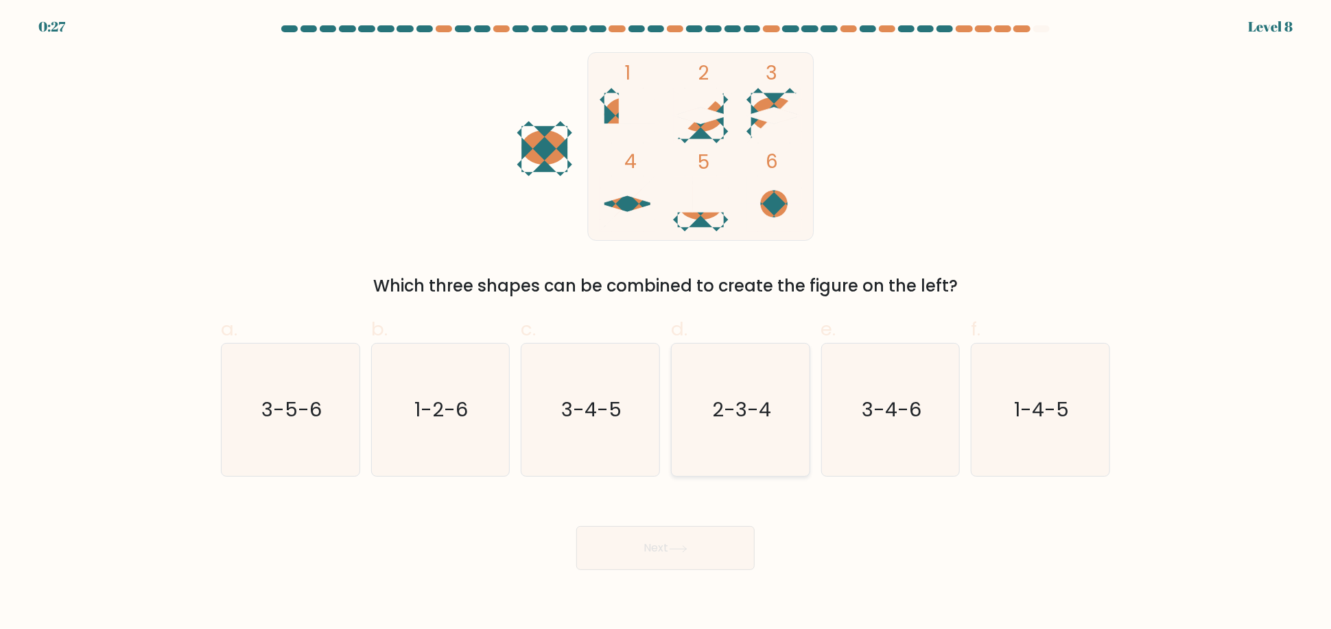
click at [751, 415] on text "2-3-4" at bounding box center [741, 410] width 59 height 27
click at [666, 324] on input "d. 2-3-4" at bounding box center [666, 319] width 1 height 9
radio input "true"
click at [725, 557] on button "Next" at bounding box center [666, 548] width 178 height 44
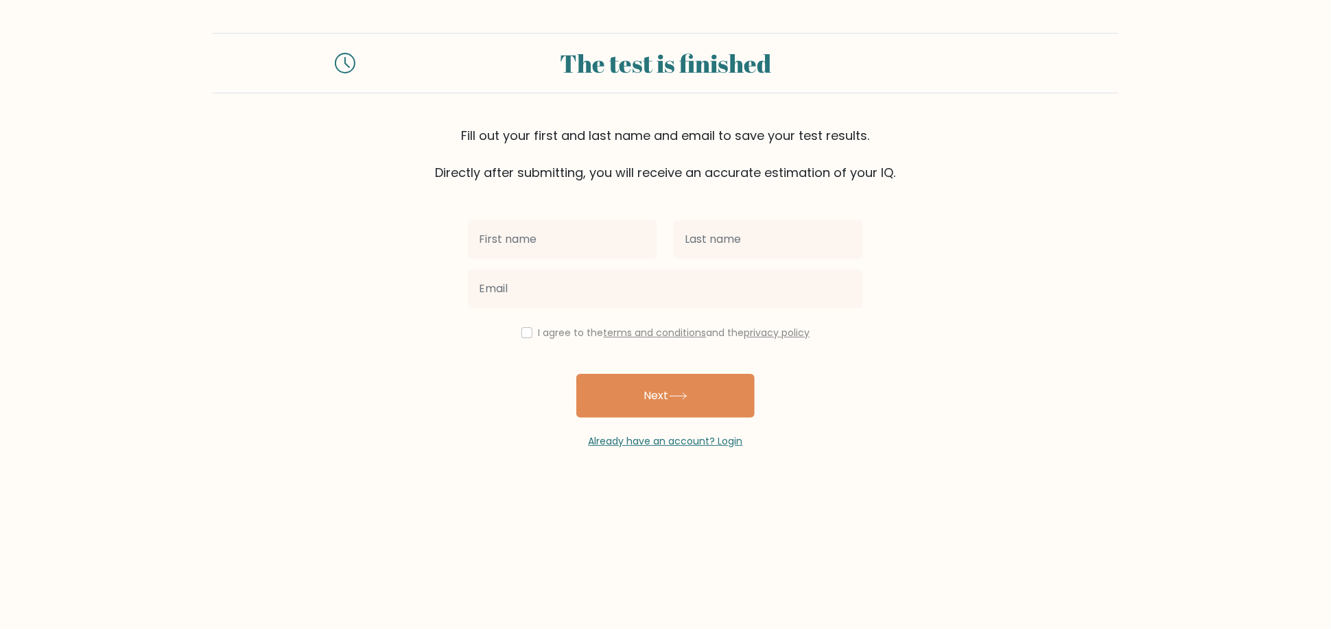
click at [565, 238] on input "text" at bounding box center [562, 239] width 189 height 38
click at [647, 438] on link "Already have an account? Login" at bounding box center [666, 441] width 154 height 14
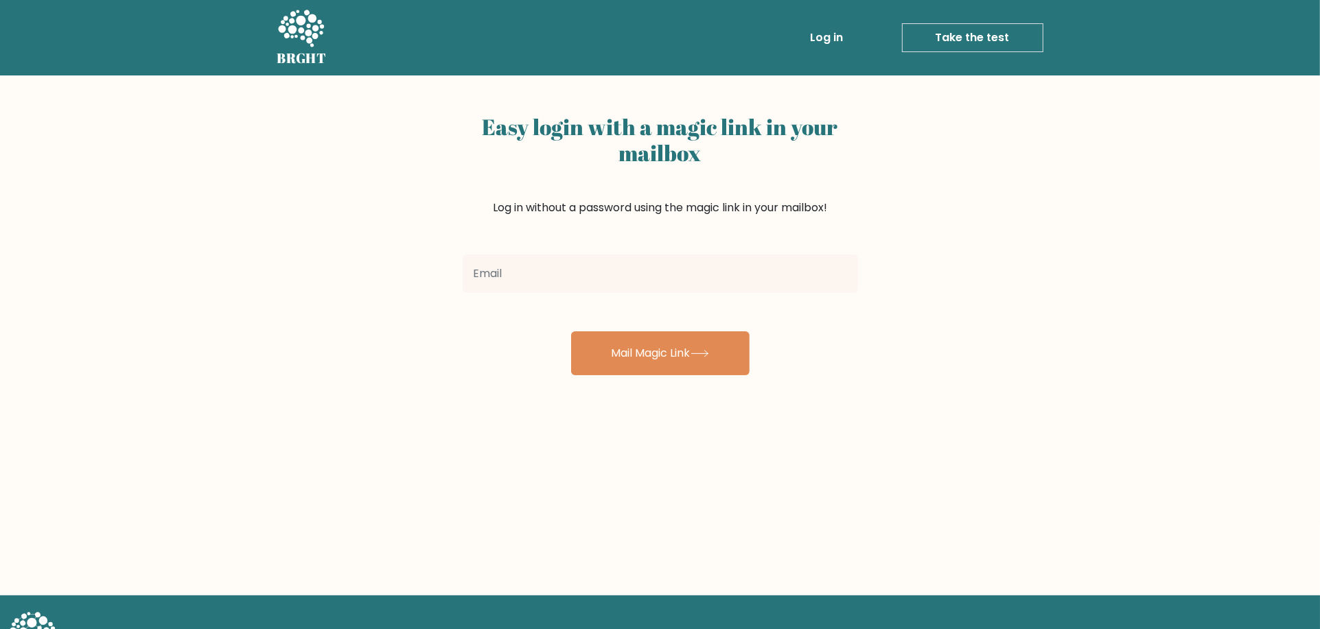
click at [540, 270] on input "email" at bounding box center [660, 274] width 395 height 38
type input "[EMAIL_ADDRESS][DOMAIN_NAME]"
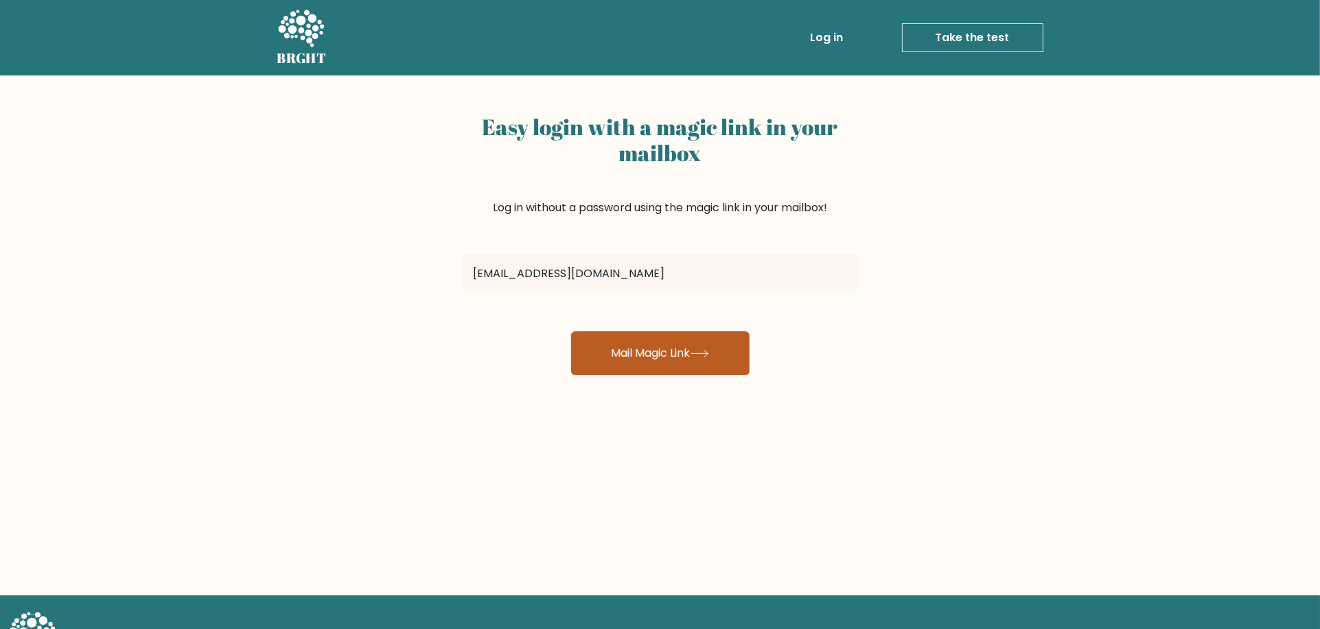
click at [680, 355] on button "Mail Magic Link" at bounding box center [660, 353] width 178 height 44
